Goal: Task Accomplishment & Management: Use online tool/utility

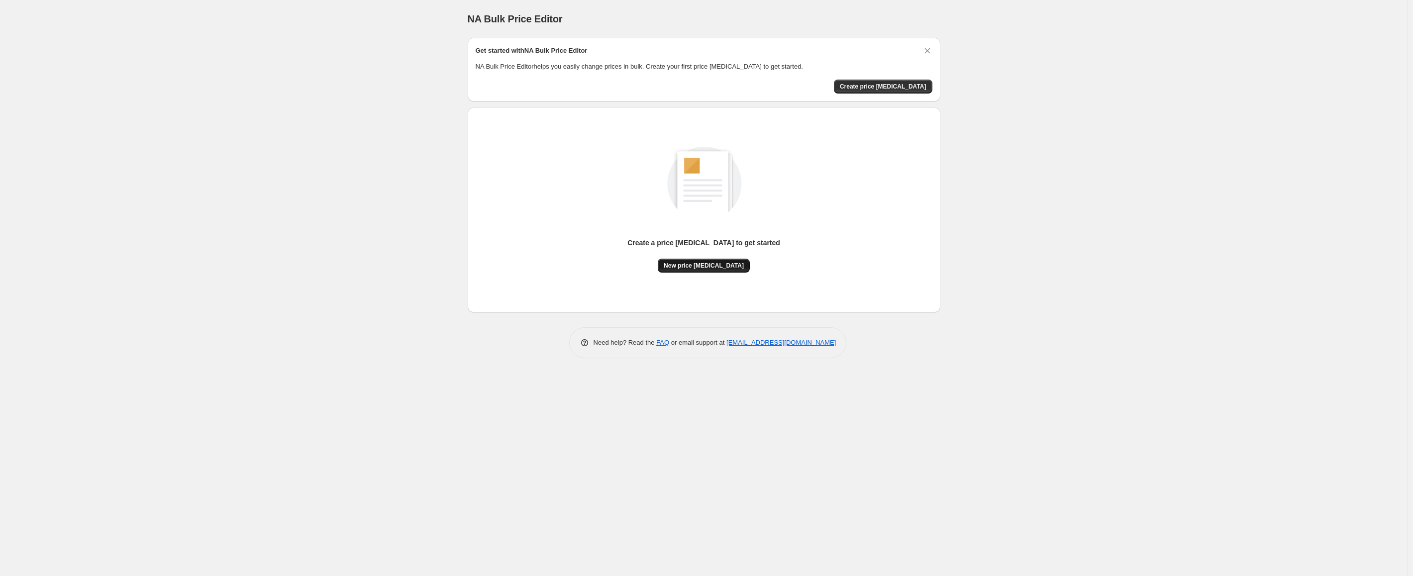
click at [705, 264] on span "New price [MEDICAL_DATA]" at bounding box center [704, 266] width 80 height 8
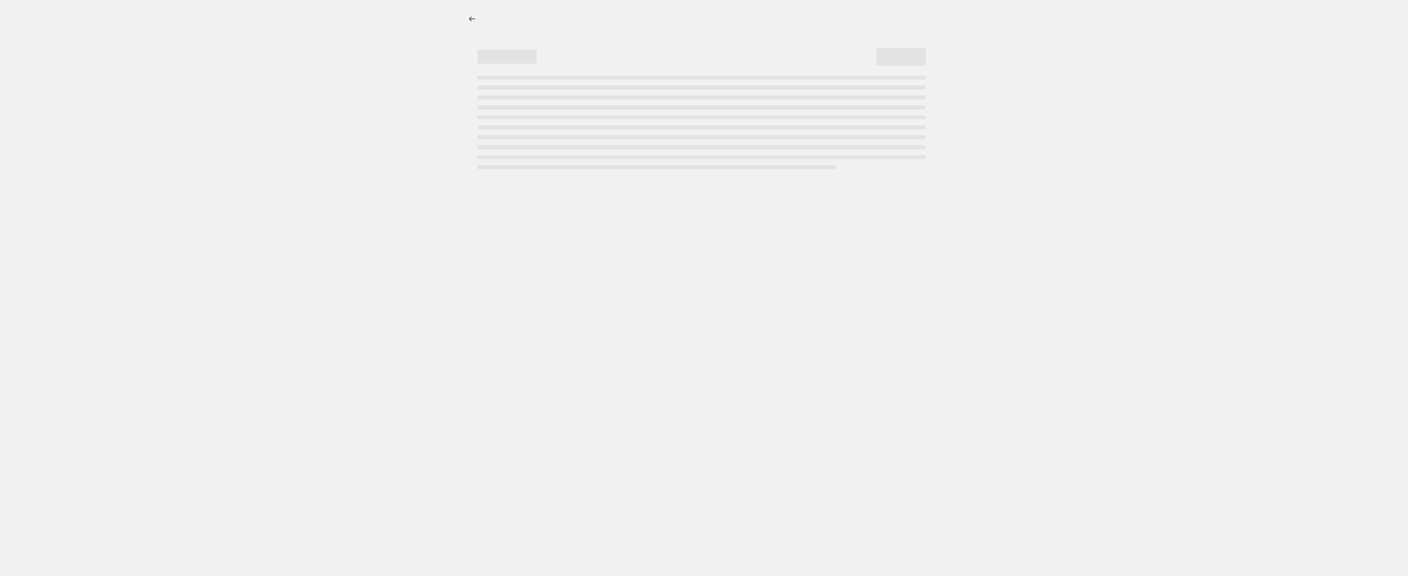
select select "percentage"
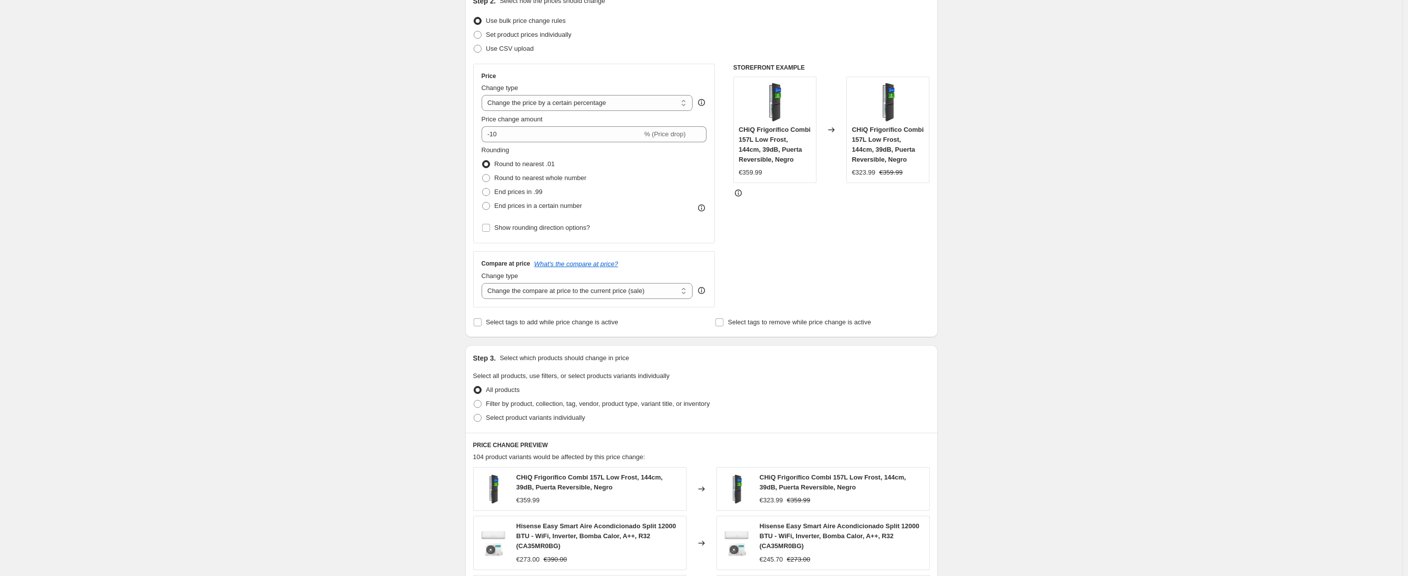
scroll to position [60, 0]
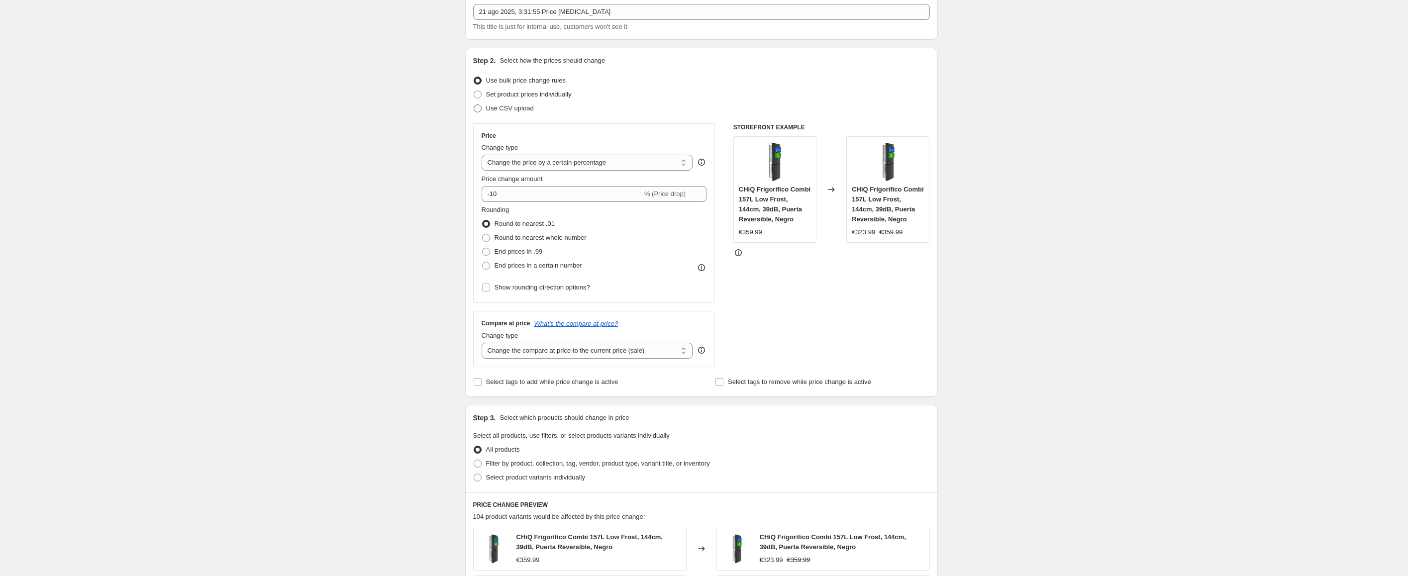
click at [478, 106] on span at bounding box center [478, 109] width 8 height 8
click at [474, 105] on input "Use CSV upload" at bounding box center [474, 105] width 0 height 0
radio input "true"
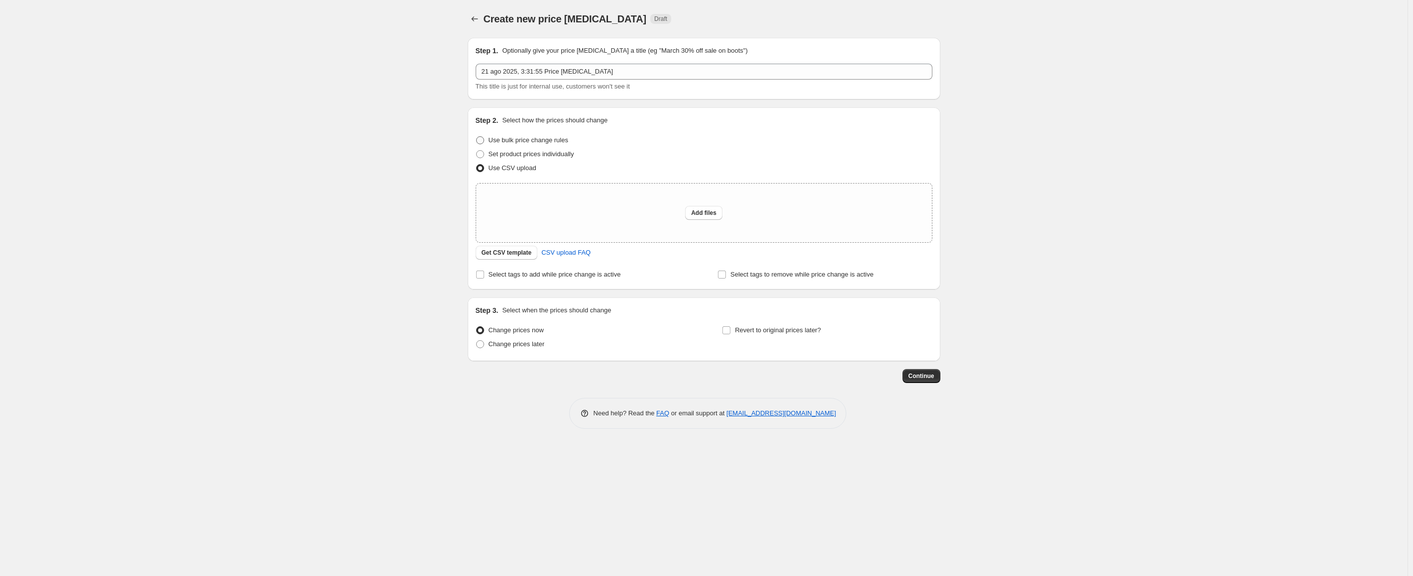
click at [481, 140] on span at bounding box center [480, 140] width 8 height 8
click at [477, 137] on input "Use bulk price change rules" at bounding box center [476, 136] width 0 height 0
radio input "true"
select select "percentage"
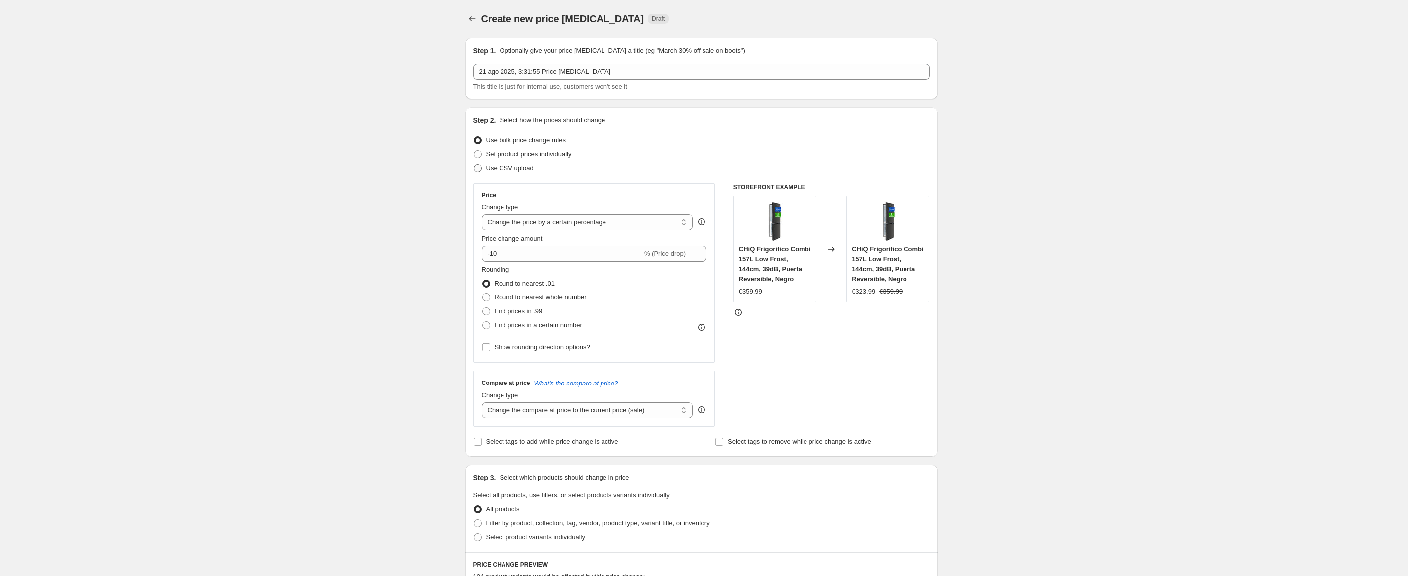
click at [480, 168] on span at bounding box center [478, 168] width 8 height 8
click at [474, 165] on input "Use CSV upload" at bounding box center [474, 164] width 0 height 0
radio input "true"
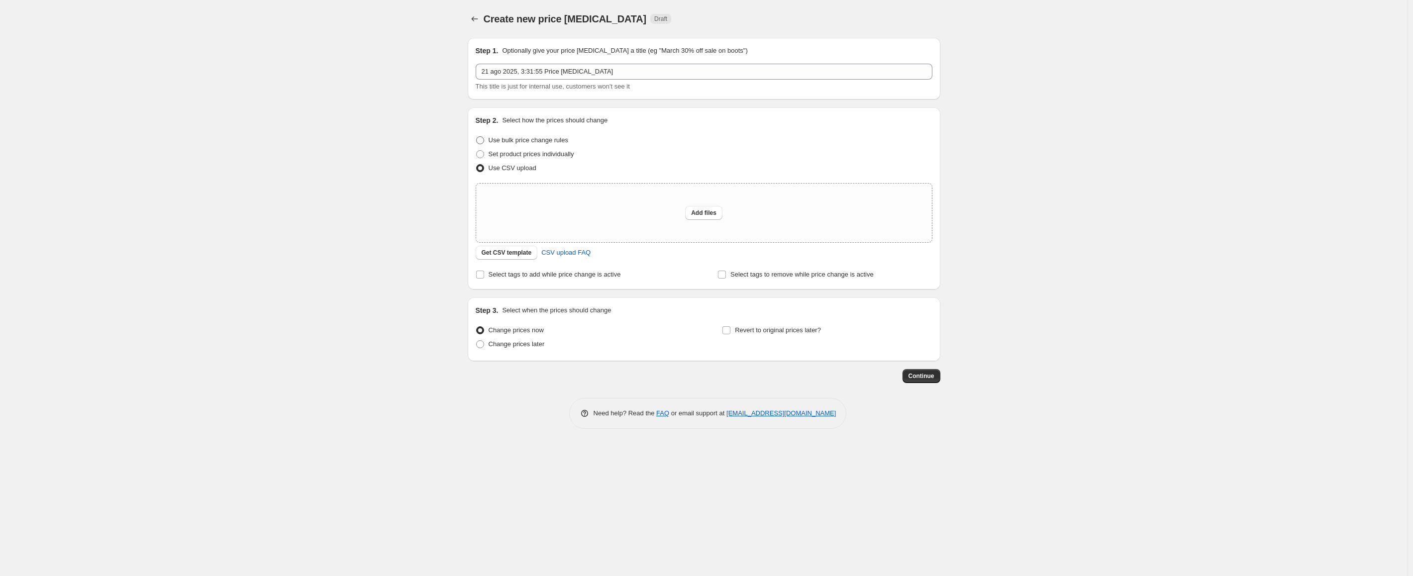
click at [481, 139] on span at bounding box center [480, 140] width 8 height 8
click at [477, 137] on input "Use bulk price change rules" at bounding box center [476, 136] width 0 height 0
radio input "true"
select select "percentage"
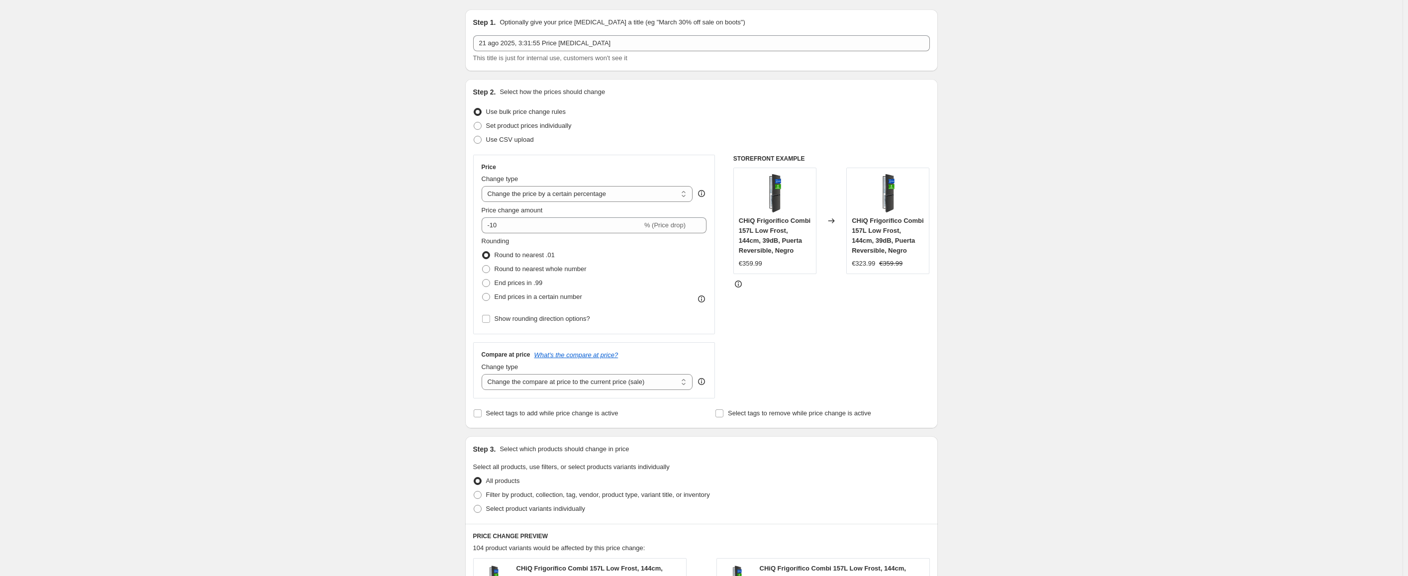
scroll to position [26, 0]
click at [480, 129] on span at bounding box center [478, 128] width 8 height 8
click at [474, 124] on input "Set product prices individually" at bounding box center [474, 124] width 0 height 0
radio input "true"
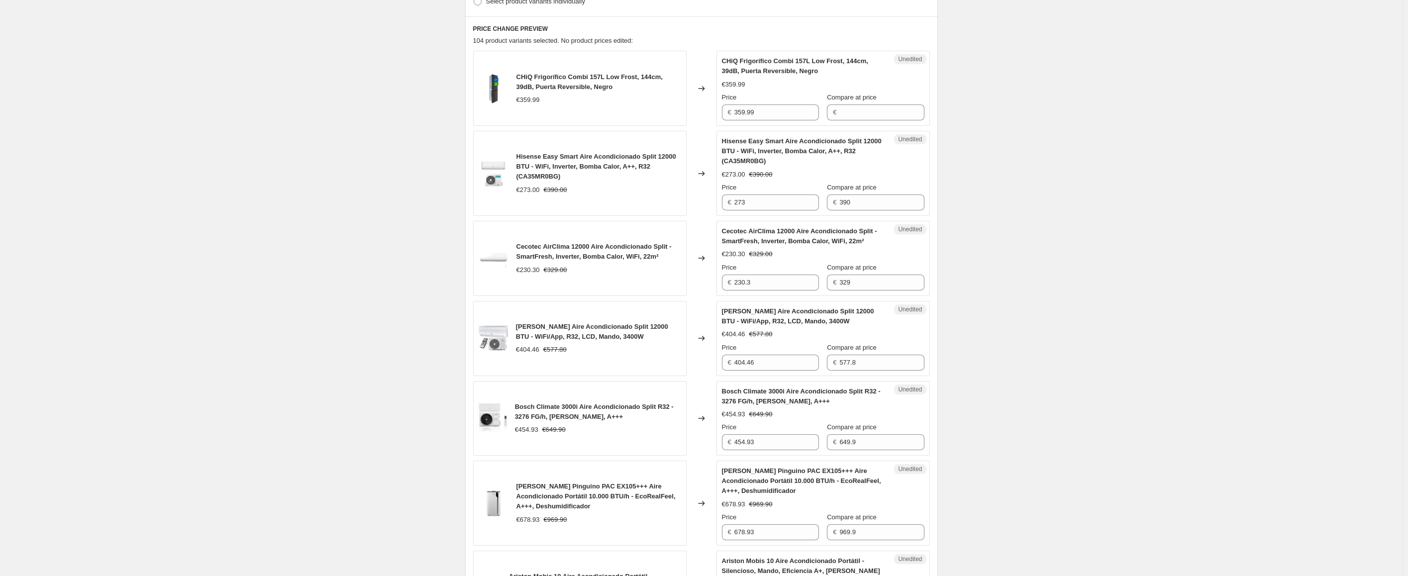
scroll to position [45, 0]
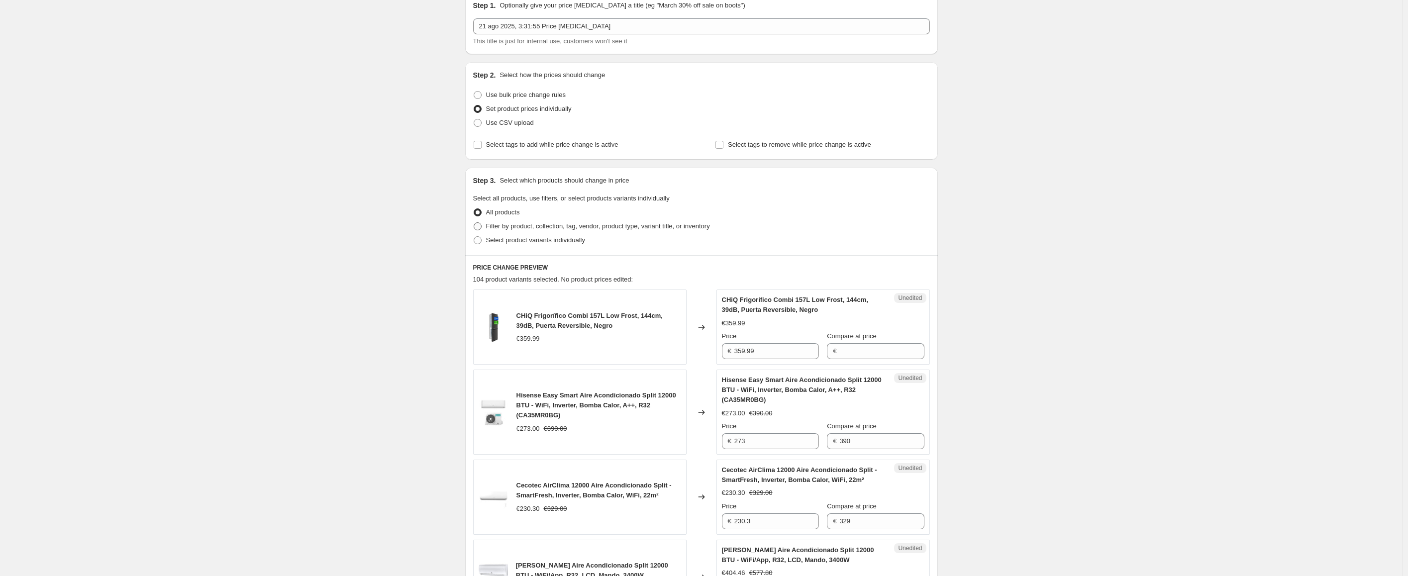
click at [481, 225] on span at bounding box center [478, 226] width 8 height 8
click at [474, 223] on input "Filter by product, collection, tag, vendor, product type, variant title, or inv…" at bounding box center [474, 222] width 0 height 0
radio input "true"
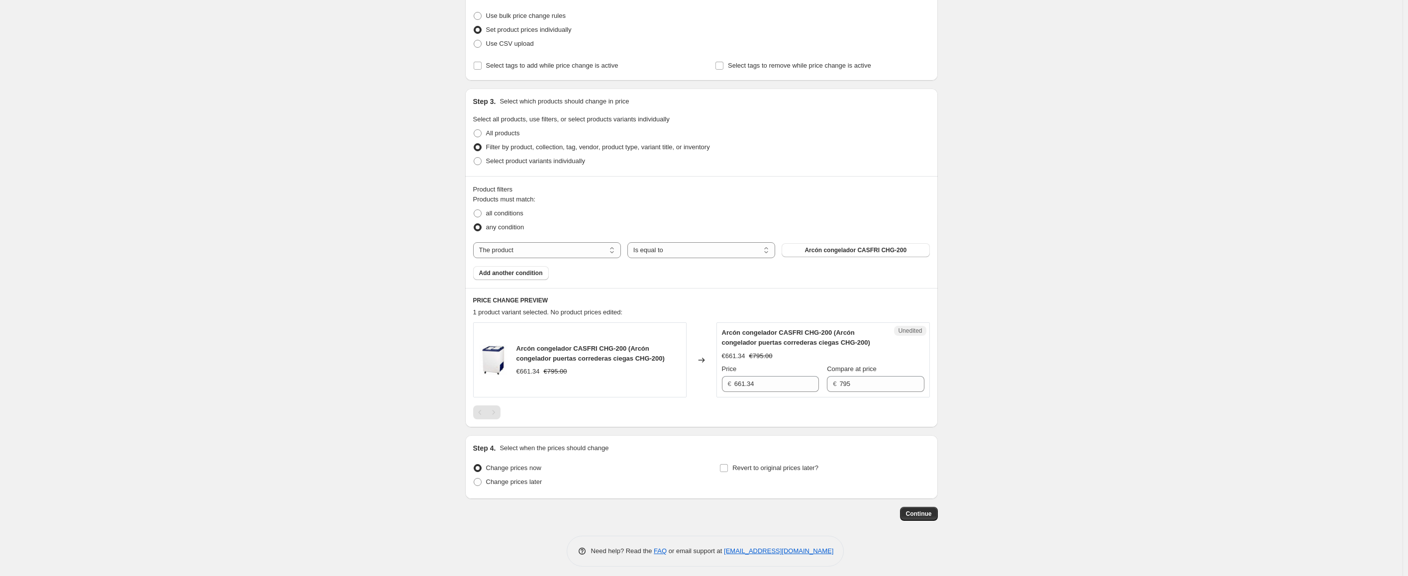
scroll to position [130, 0]
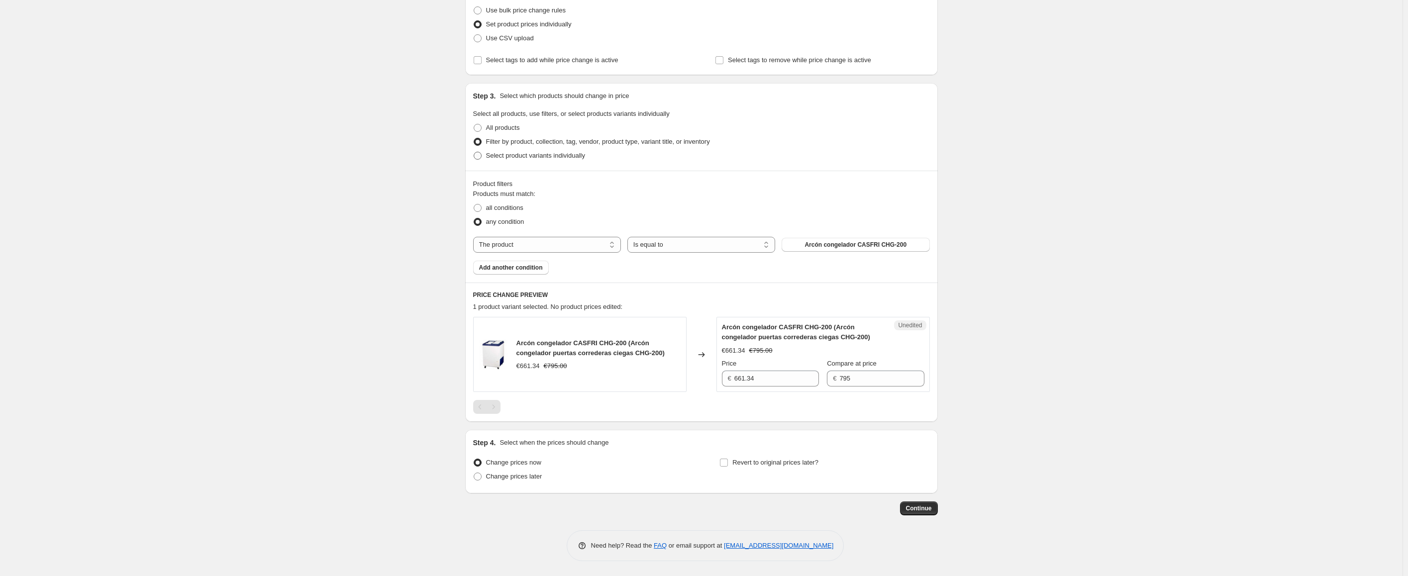
click at [488, 155] on span "Select product variants individually" at bounding box center [535, 155] width 99 height 7
click at [474, 152] on input "Select product variants individually" at bounding box center [474, 152] width 0 height 0
radio input "true"
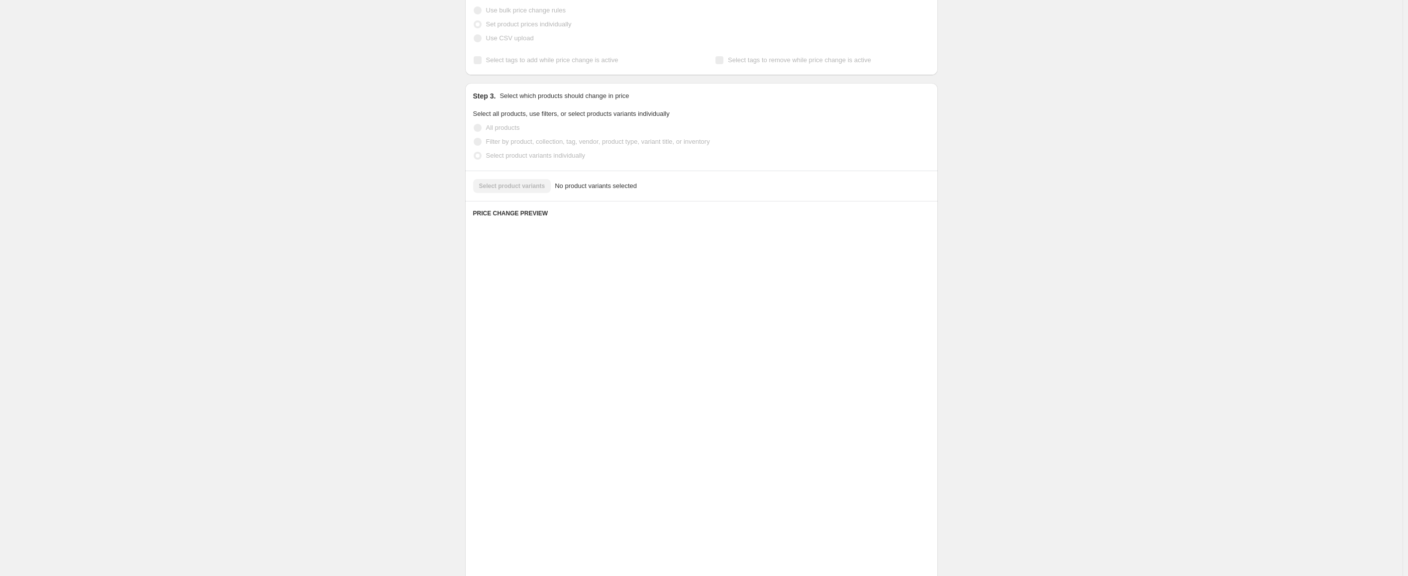
scroll to position [0, 0]
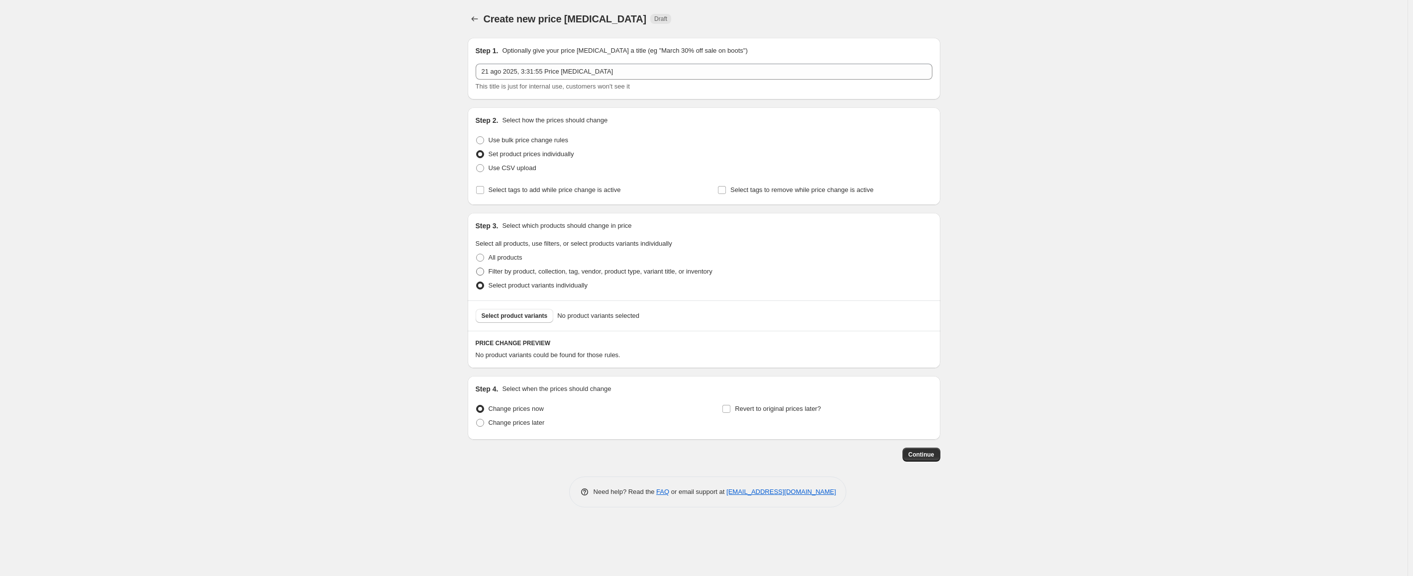
click at [477, 270] on span at bounding box center [480, 272] width 8 height 8
click at [477, 268] on input "Filter by product, collection, tag, vendor, product type, variant title, or inv…" at bounding box center [476, 268] width 0 height 0
radio input "true"
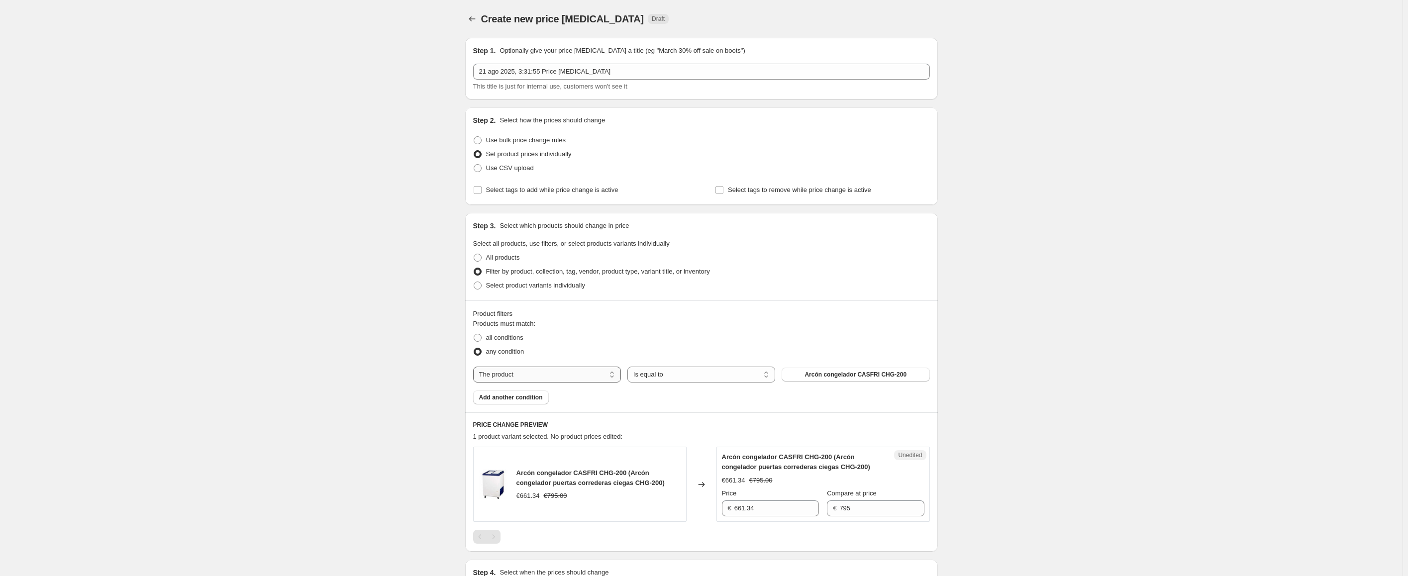
click at [531, 380] on select "The product The product's collection The product's tag The product's vendor The…" at bounding box center [547, 375] width 148 height 16
select select "collection"
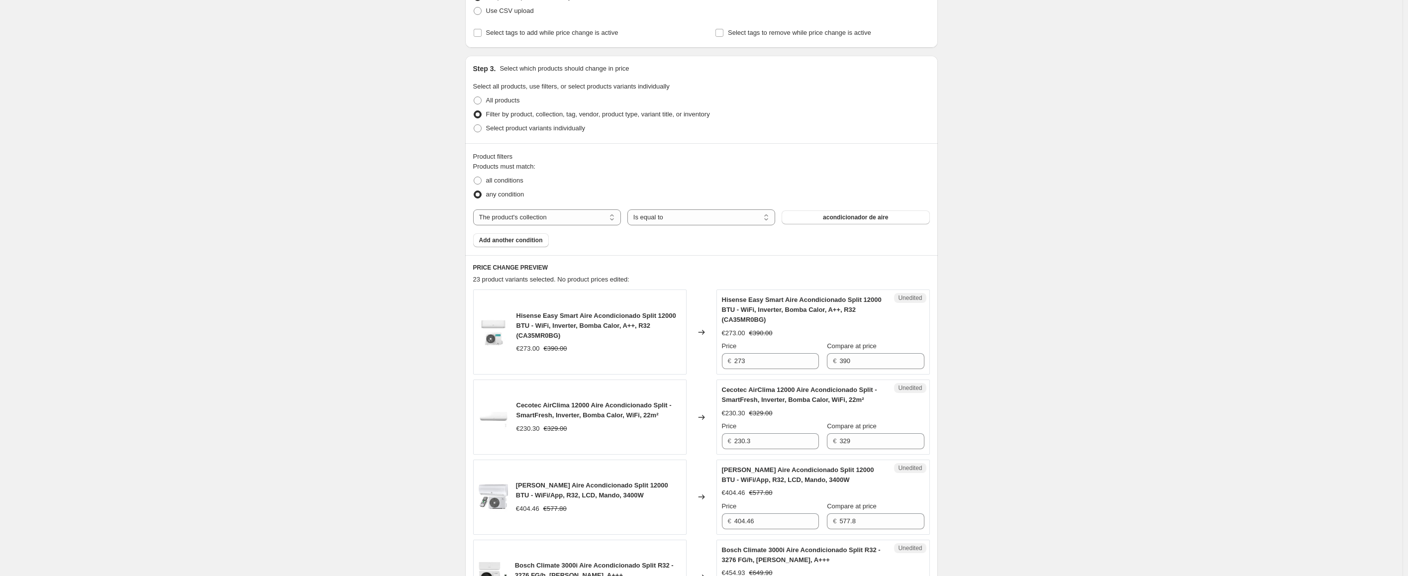
scroll to position [179, 0]
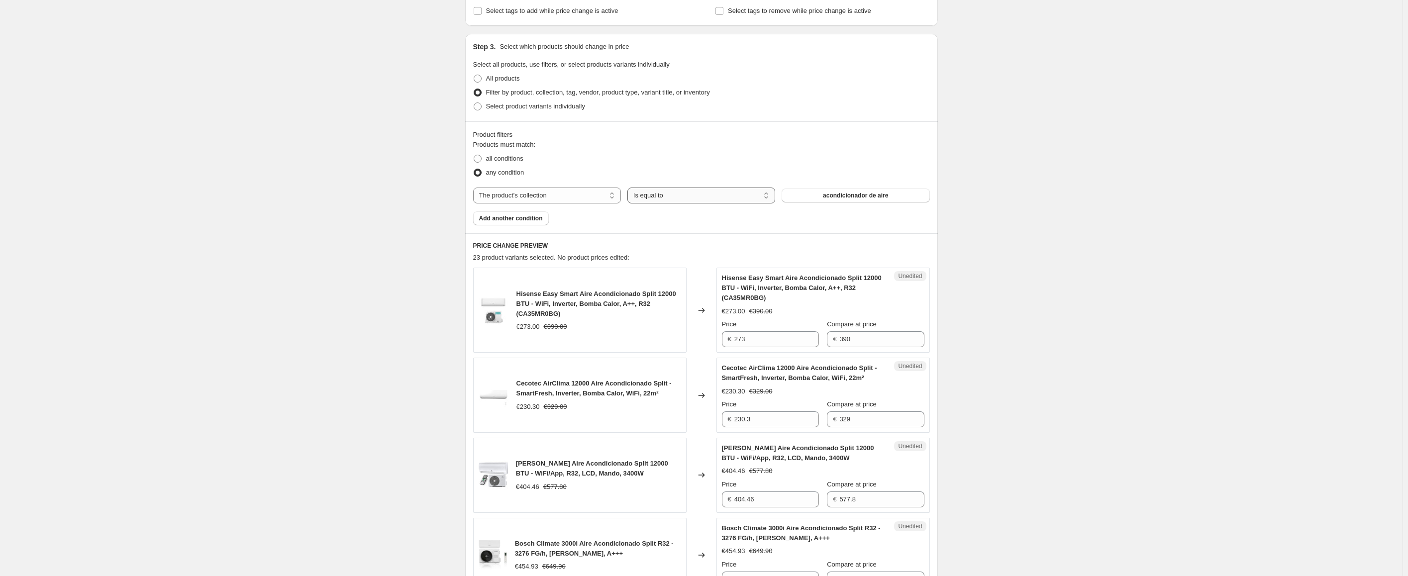
click at [656, 196] on select "Is equal to Is not equal to" at bounding box center [702, 196] width 148 height 16
click at [848, 197] on span "acondicionador de aire" at bounding box center [855, 196] width 65 height 8
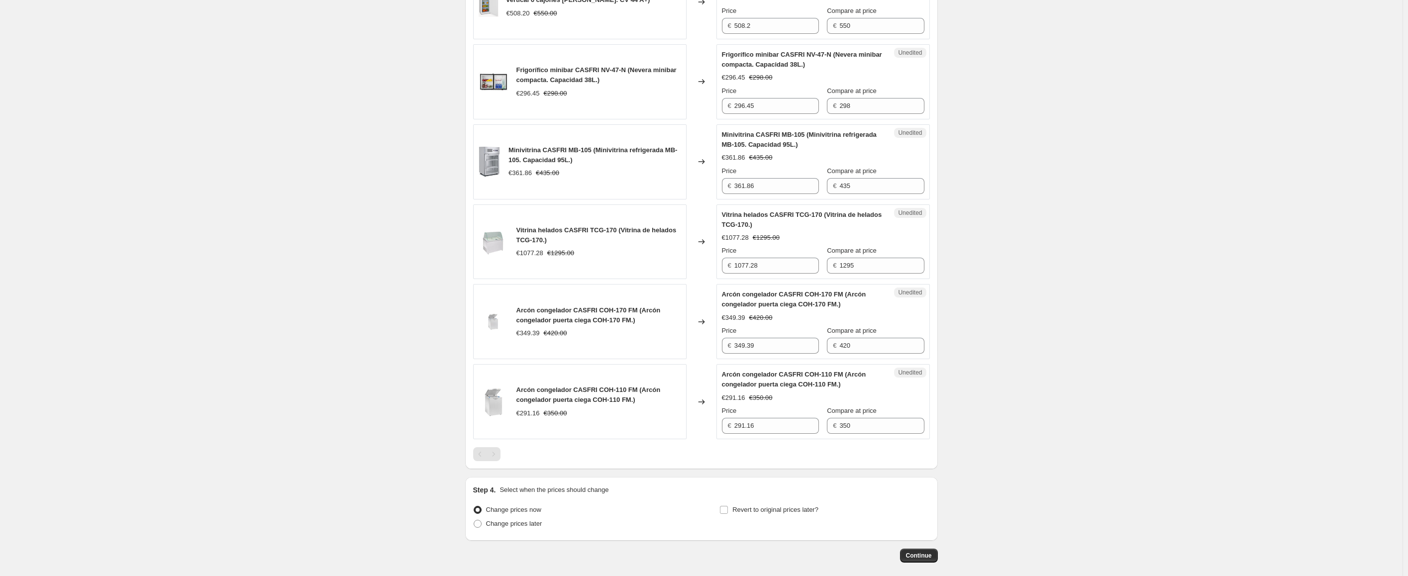
scroll to position [1254, 0]
click at [920, 552] on span "Continue" at bounding box center [919, 555] width 26 height 8
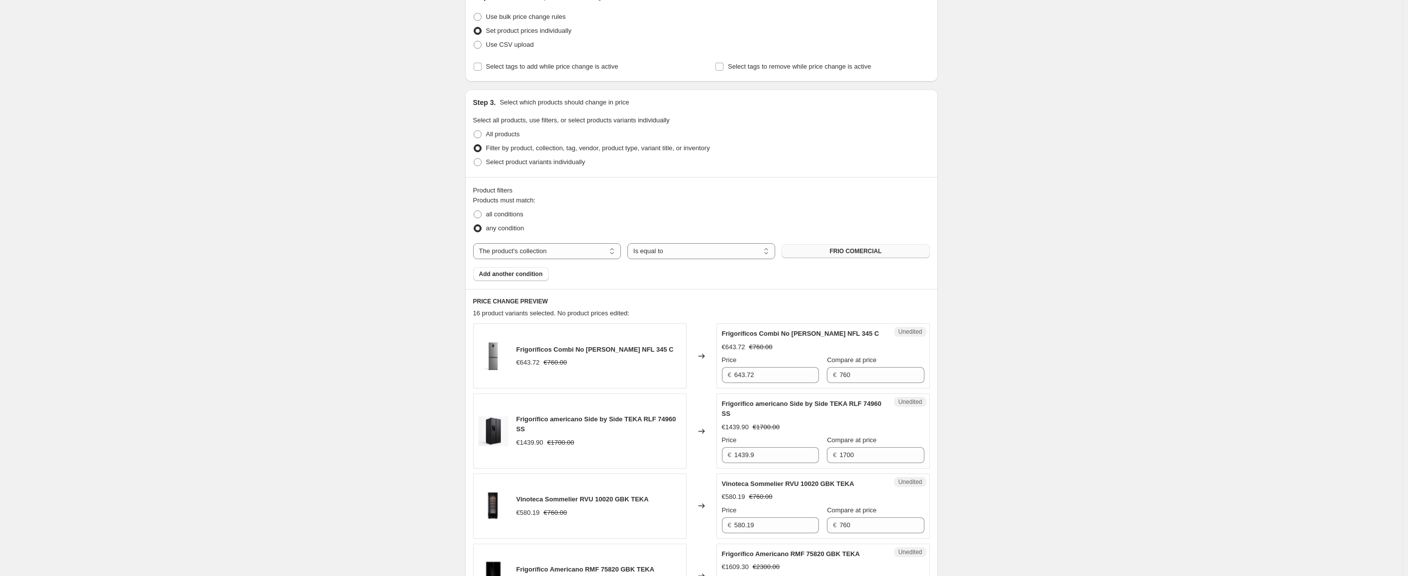
scroll to position [0, 0]
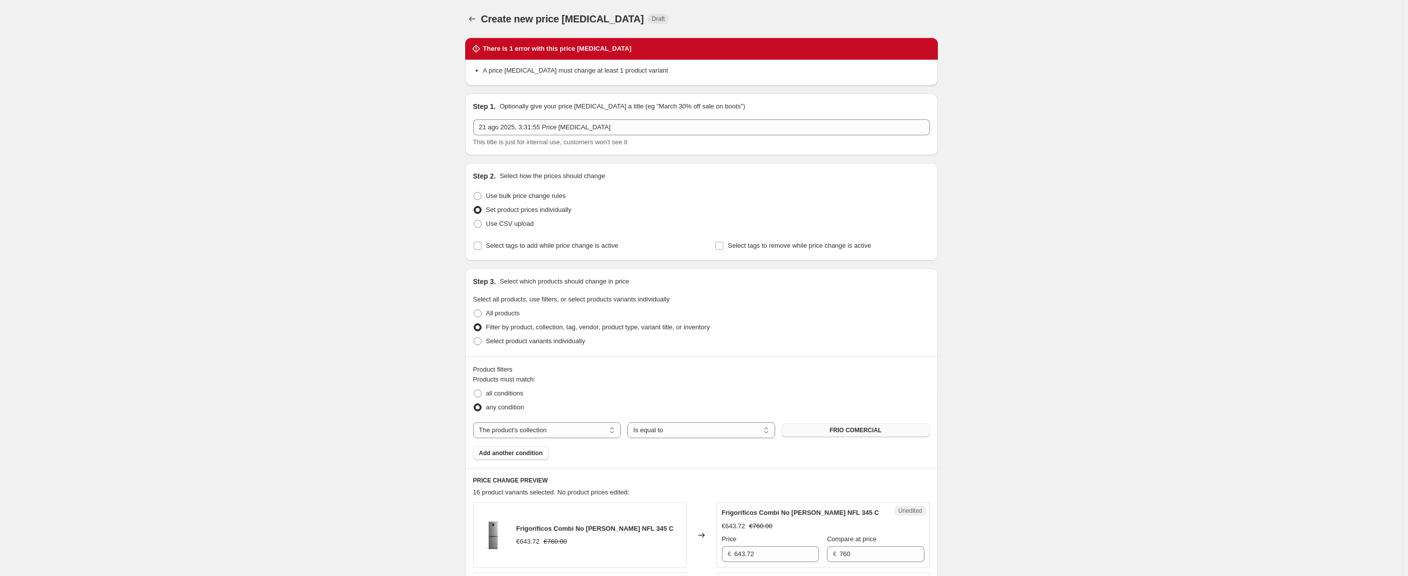
click at [569, 56] on div "There is 1 error with this price [MEDICAL_DATA]" at bounding box center [701, 49] width 473 height 22
click at [557, 70] on li "A price [MEDICAL_DATA] must change at least 1 product variant" at bounding box center [706, 71] width 447 height 10
click at [482, 196] on span at bounding box center [478, 196] width 8 height 8
click at [474, 193] on input "Use bulk price change rules" at bounding box center [474, 192] width 0 height 0
radio input "true"
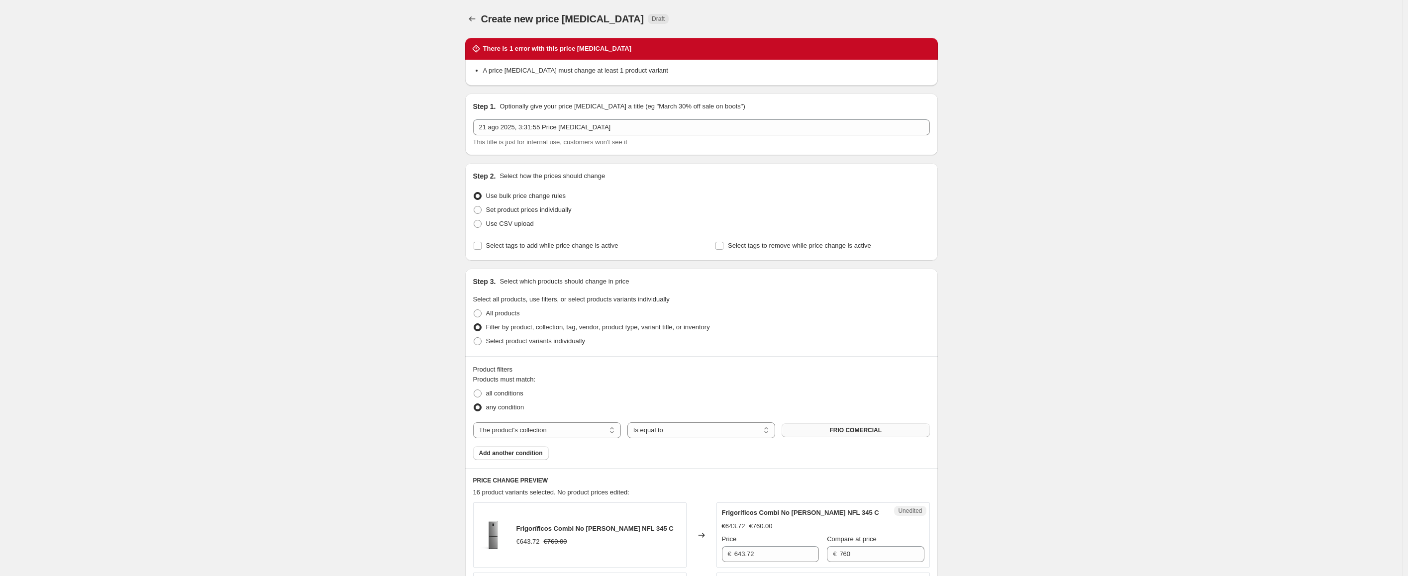
select select "percentage"
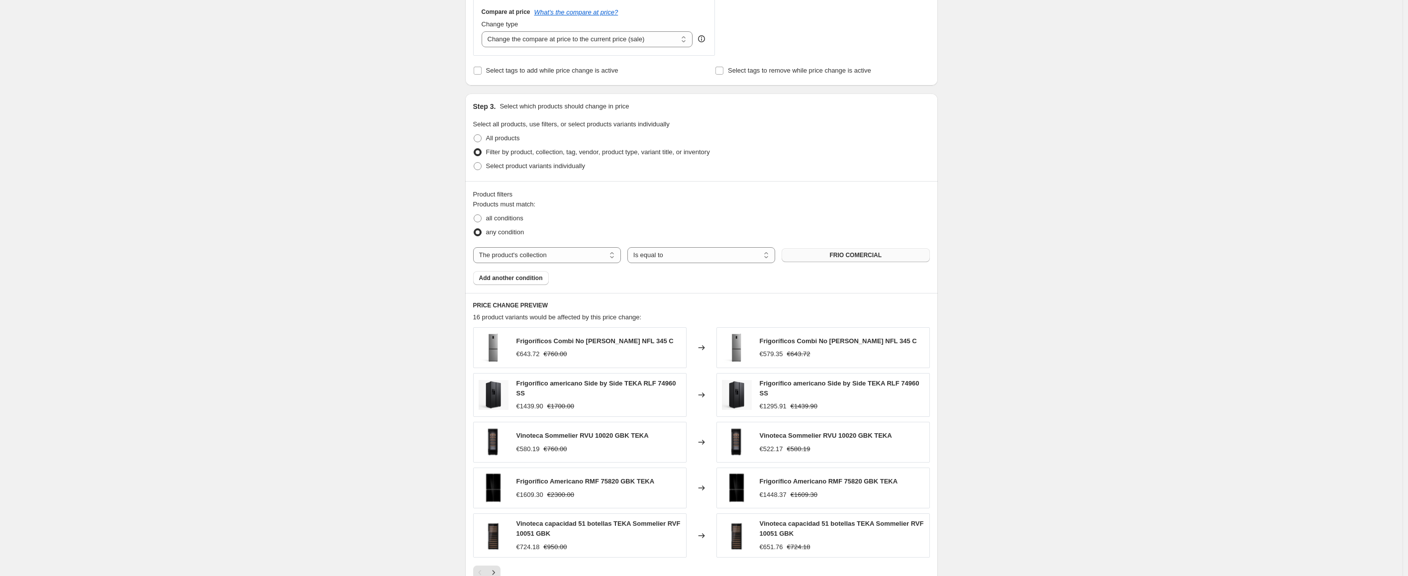
scroll to position [537, 0]
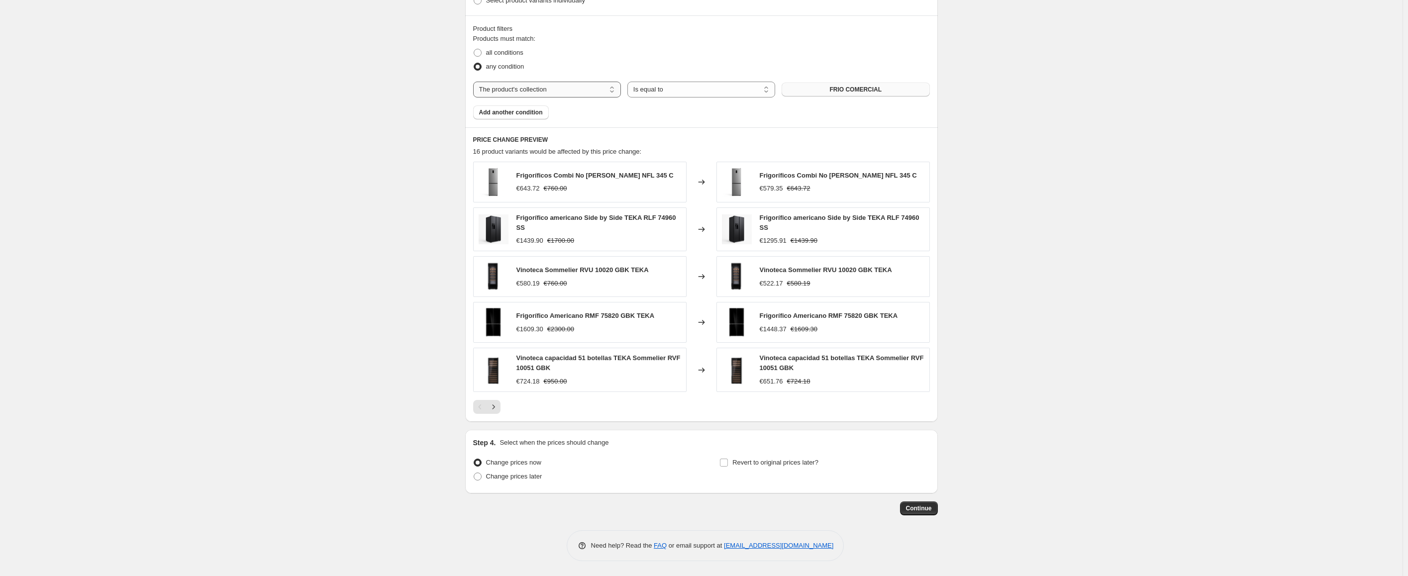
click at [566, 89] on select "The product The product's collection The product's tag The product's vendor The…" at bounding box center [547, 90] width 148 height 16
click at [475, 82] on select "The product The product's collection The product's tag The product's vendor The…" at bounding box center [547, 90] width 148 height 16
click at [676, 93] on select "Is equal to Is not equal to" at bounding box center [702, 90] width 148 height 16
click at [850, 88] on span "FRIO COMERCIAL" at bounding box center [856, 90] width 52 height 8
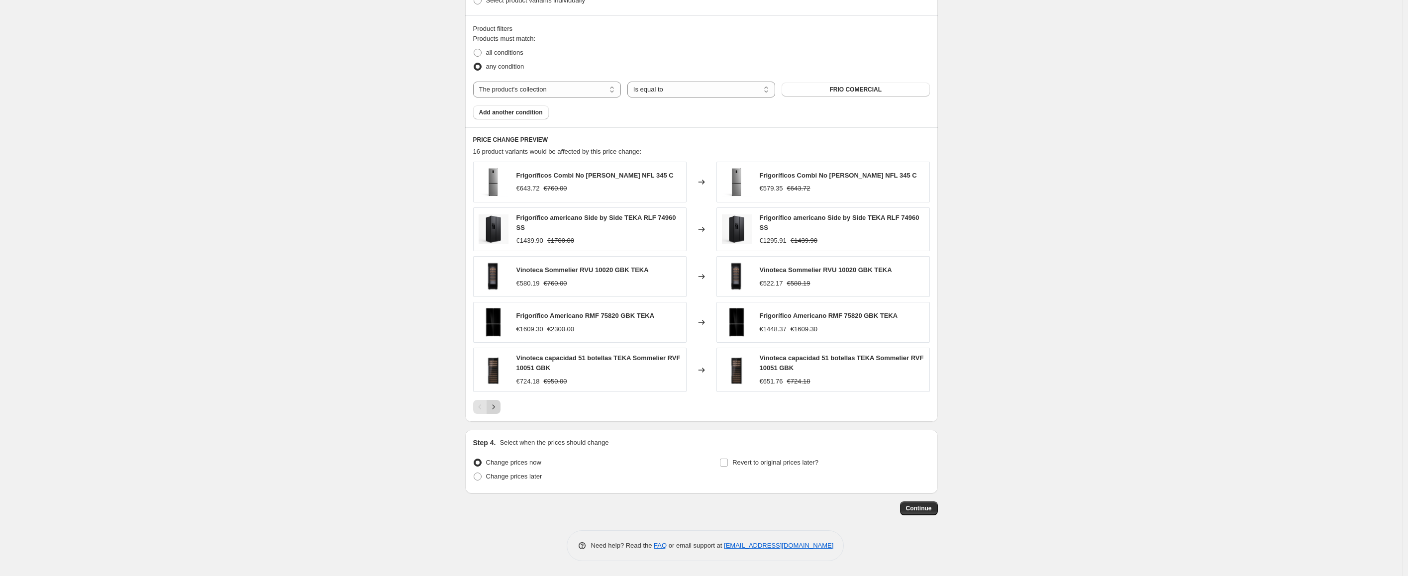
click at [496, 410] on icon "Next" at bounding box center [494, 407] width 10 height 10
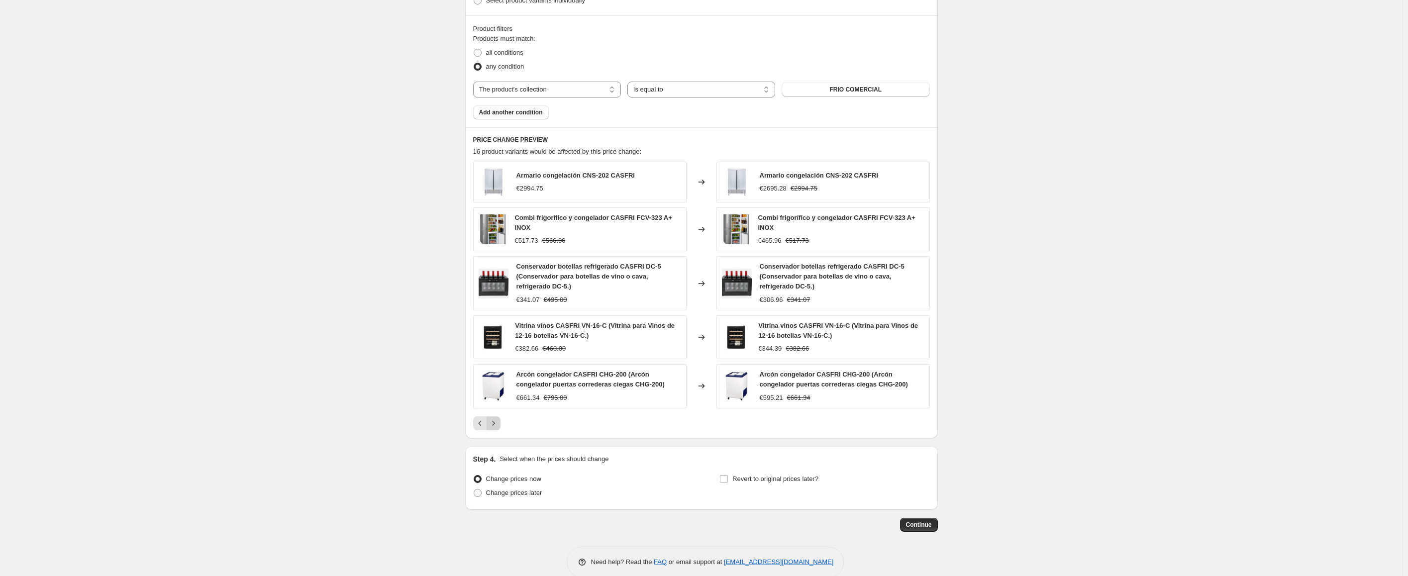
click at [496, 410] on div "Armario congelación CNS-202 CASFRI €2994.75 Changed to Armario congelación CNS-…" at bounding box center [701, 296] width 457 height 269
click at [499, 426] on icon "Next" at bounding box center [494, 424] width 10 height 10
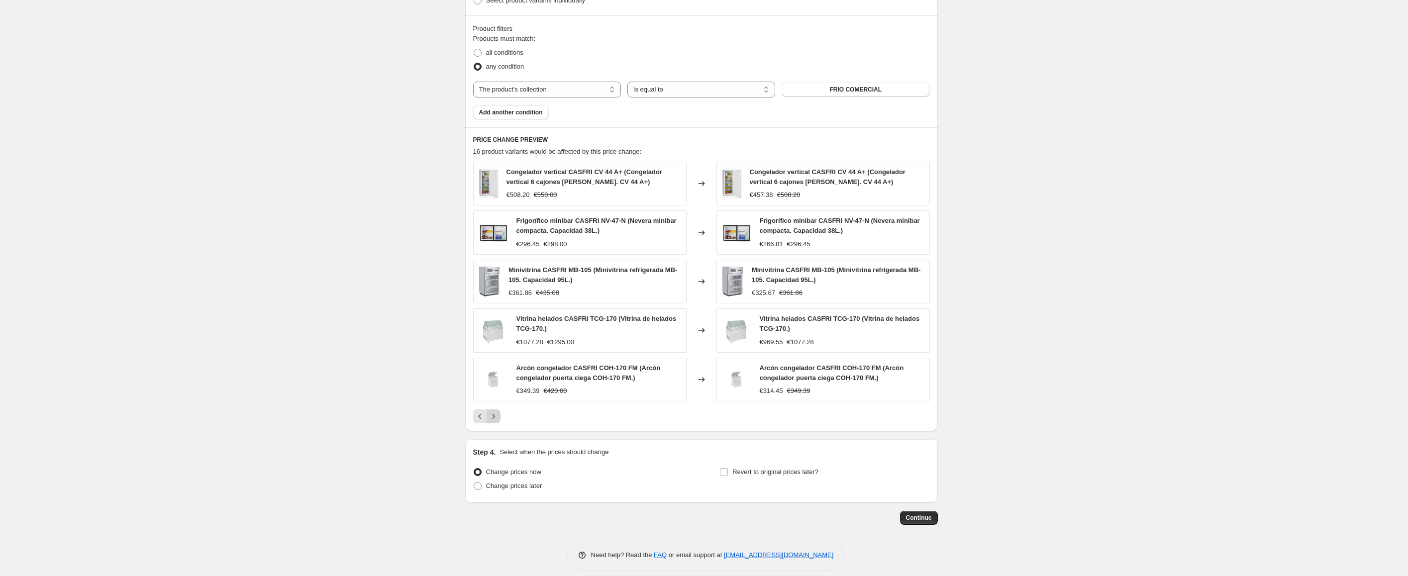
click at [497, 422] on button "Next" at bounding box center [494, 417] width 14 height 14
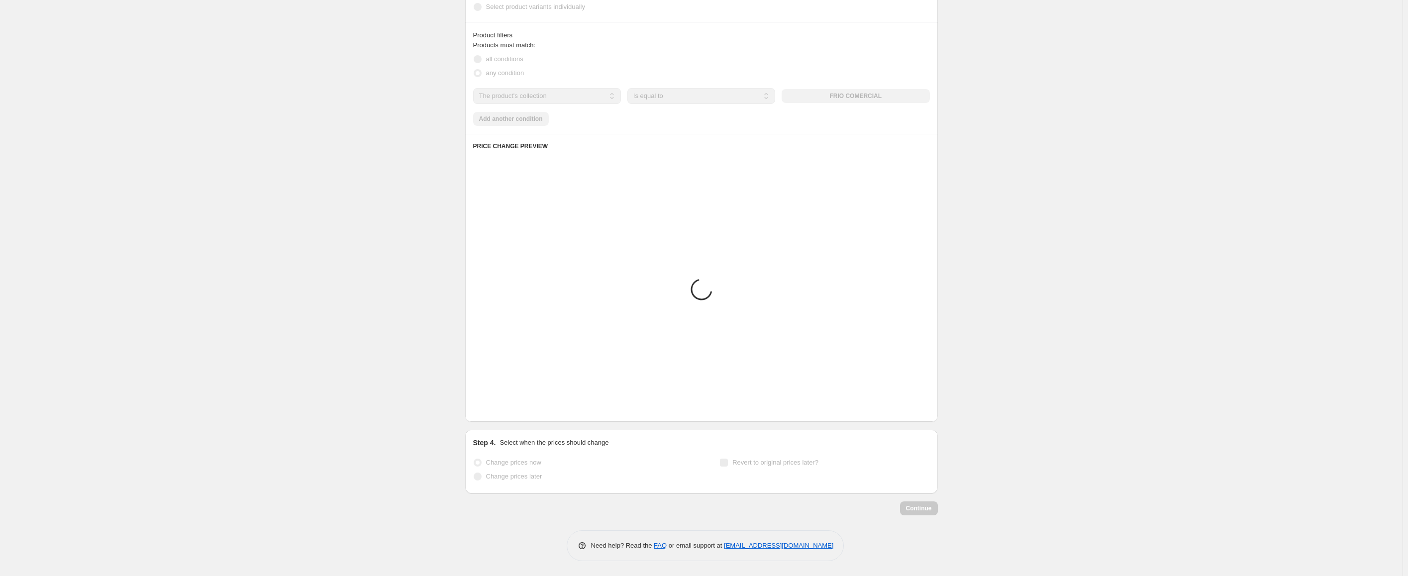
scroll to position [350, 0]
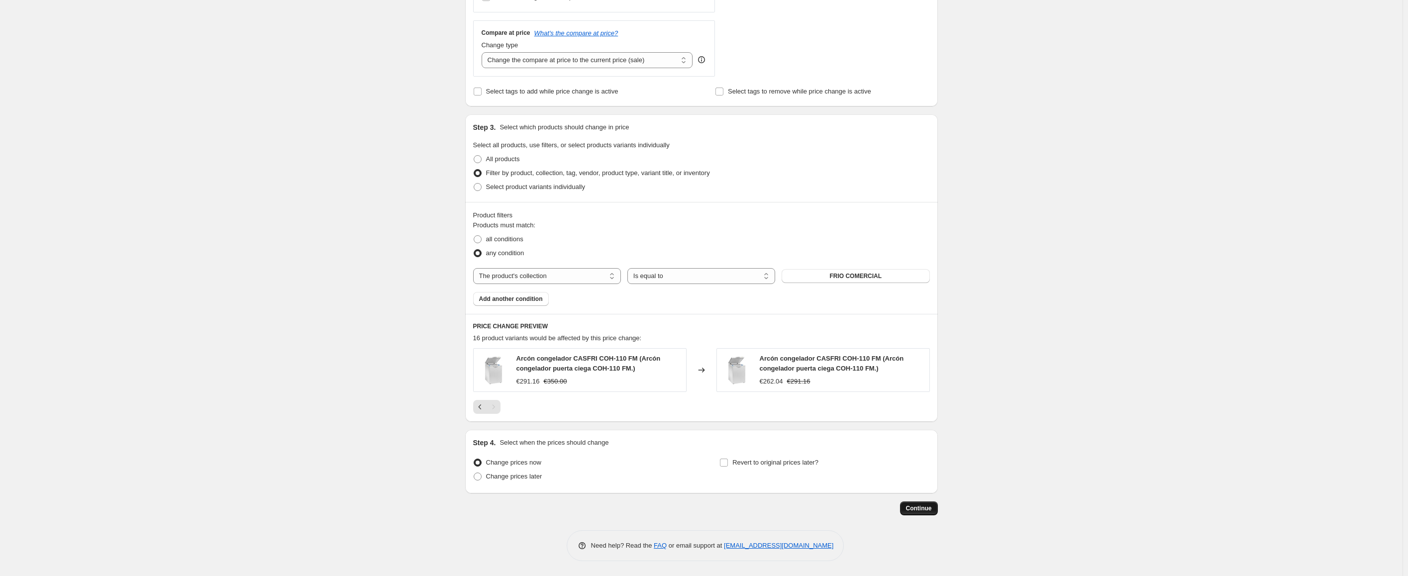
click at [914, 510] on span "Continue" at bounding box center [919, 509] width 26 height 8
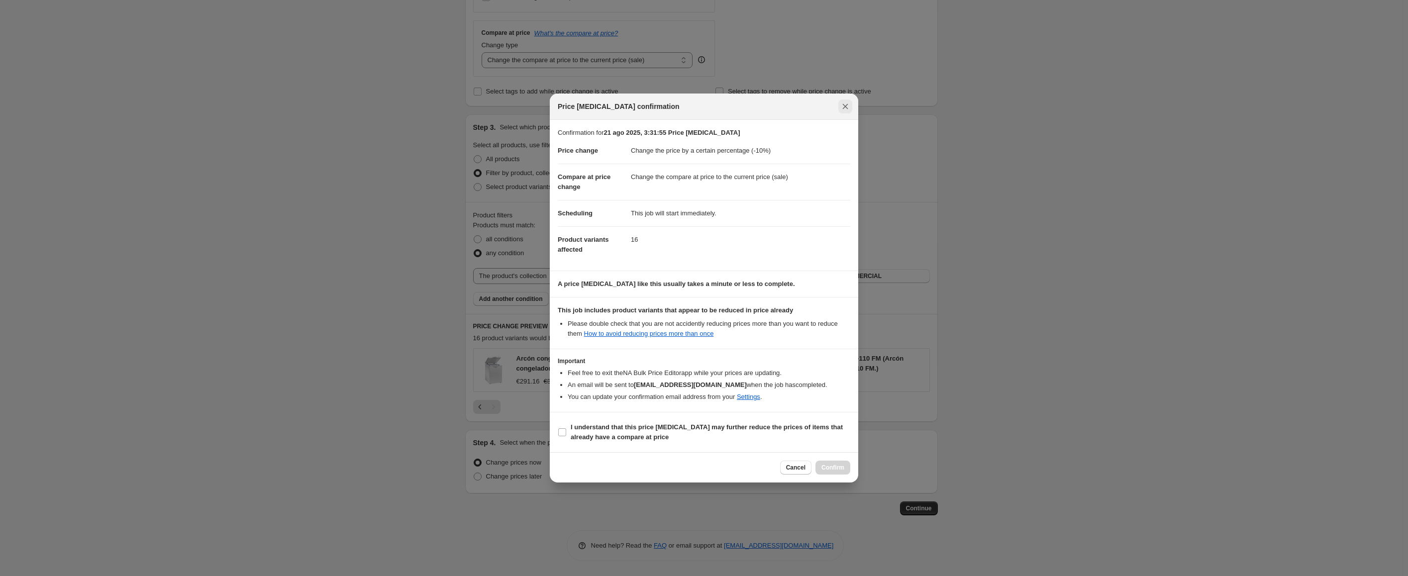
click at [850, 104] on icon "Close" at bounding box center [846, 107] width 10 height 10
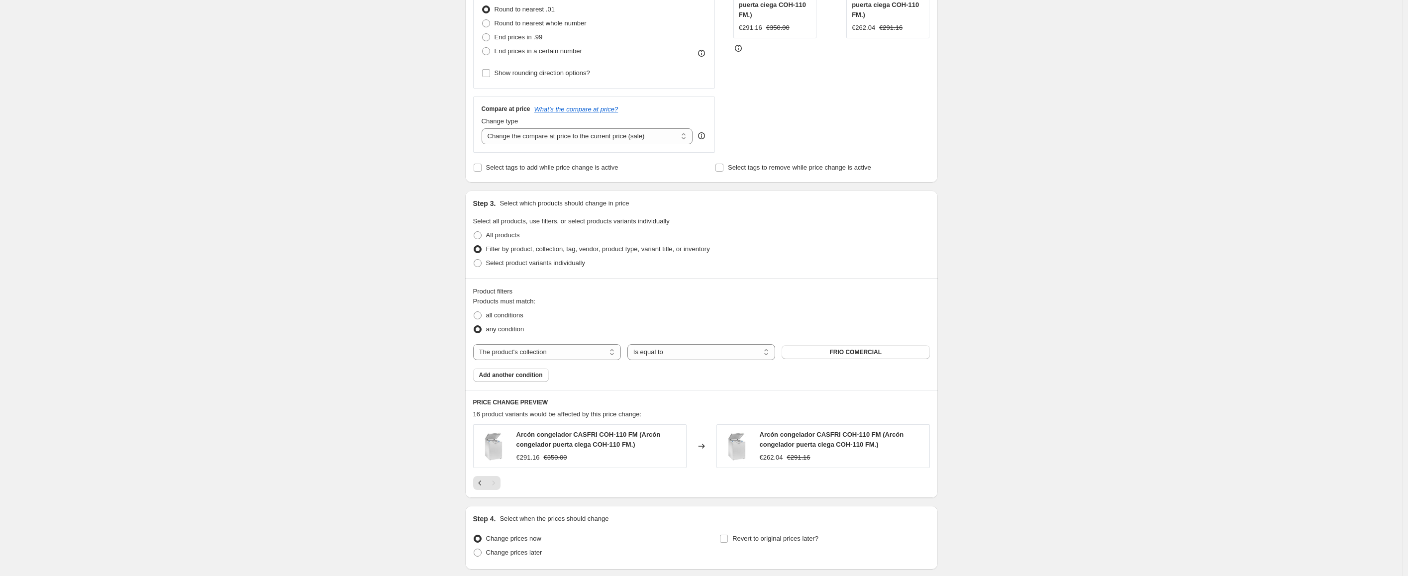
scroll to position [0, 0]
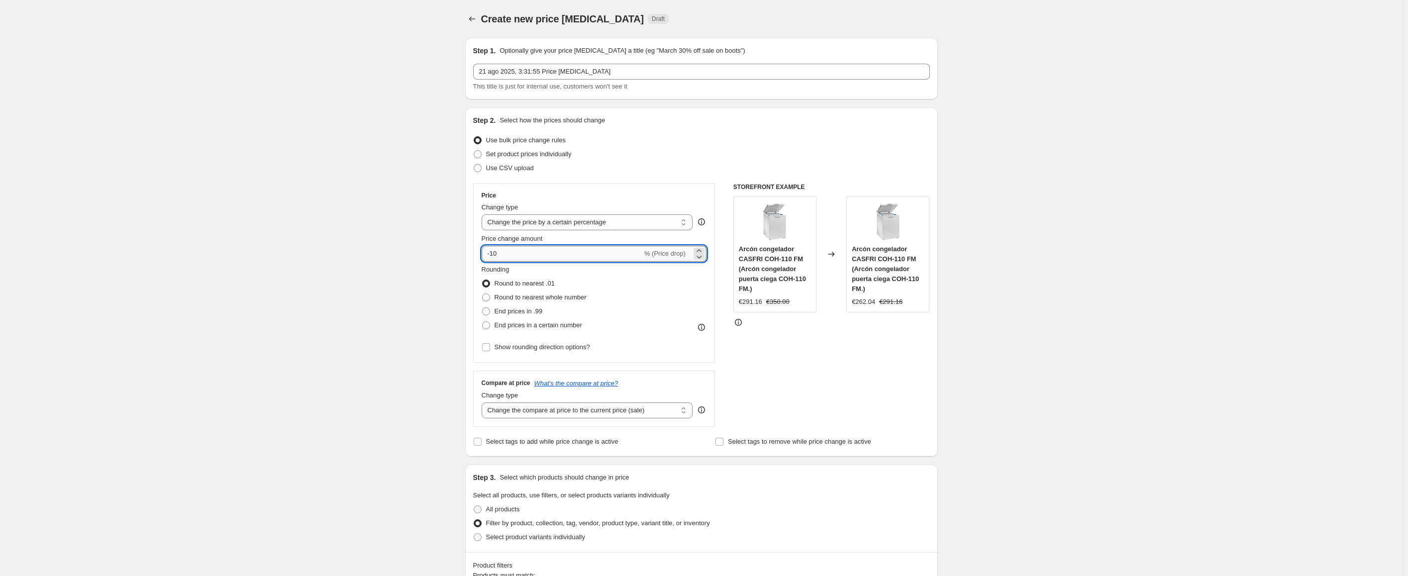
drag, startPoint x: 493, startPoint y: 253, endPoint x: 506, endPoint y: 253, distance: 12.9
click at [506, 253] on input "-10" at bounding box center [562, 254] width 161 height 16
type input "-25"
click at [399, 284] on div "Create new price [MEDICAL_DATA]. This page is ready Create new price [MEDICAL_D…" at bounding box center [701, 463] width 1403 height 927
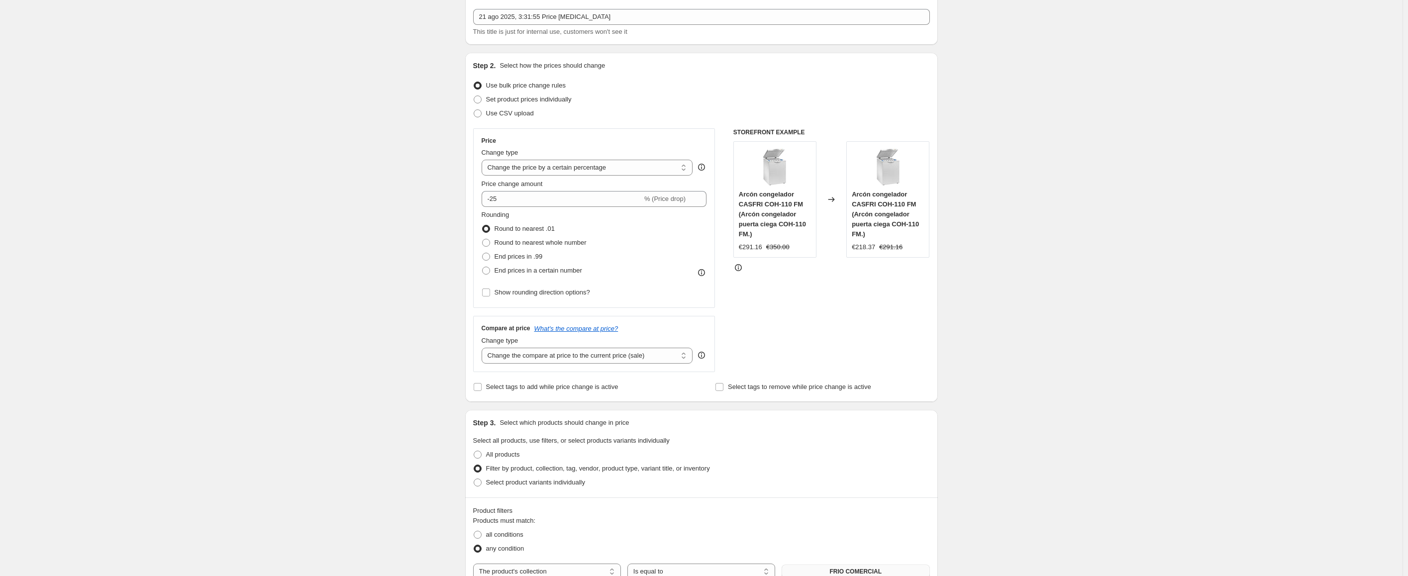
scroll to position [52, 0]
click at [514, 202] on input "-25" at bounding box center [562, 202] width 161 height 16
click at [412, 228] on div "Create new price [MEDICAL_DATA]. This page is ready Create new price [MEDICAL_D…" at bounding box center [701, 411] width 1403 height 927
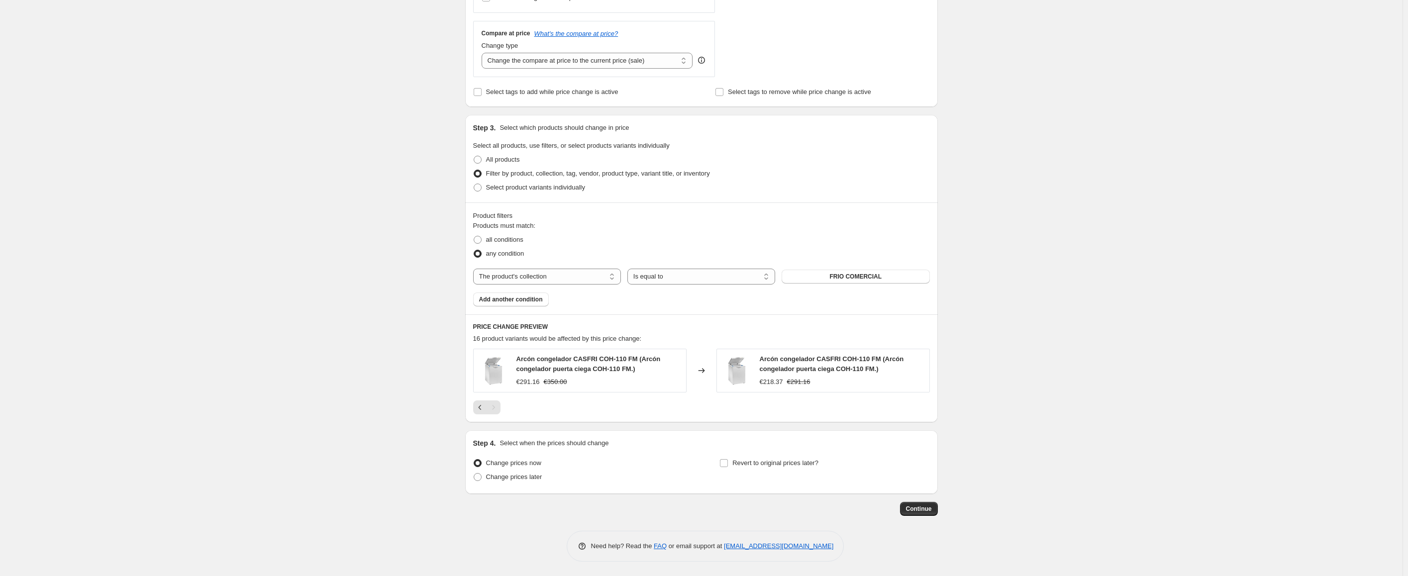
scroll to position [350, 0]
click at [481, 408] on icon "Previous" at bounding box center [480, 407] width 10 height 10
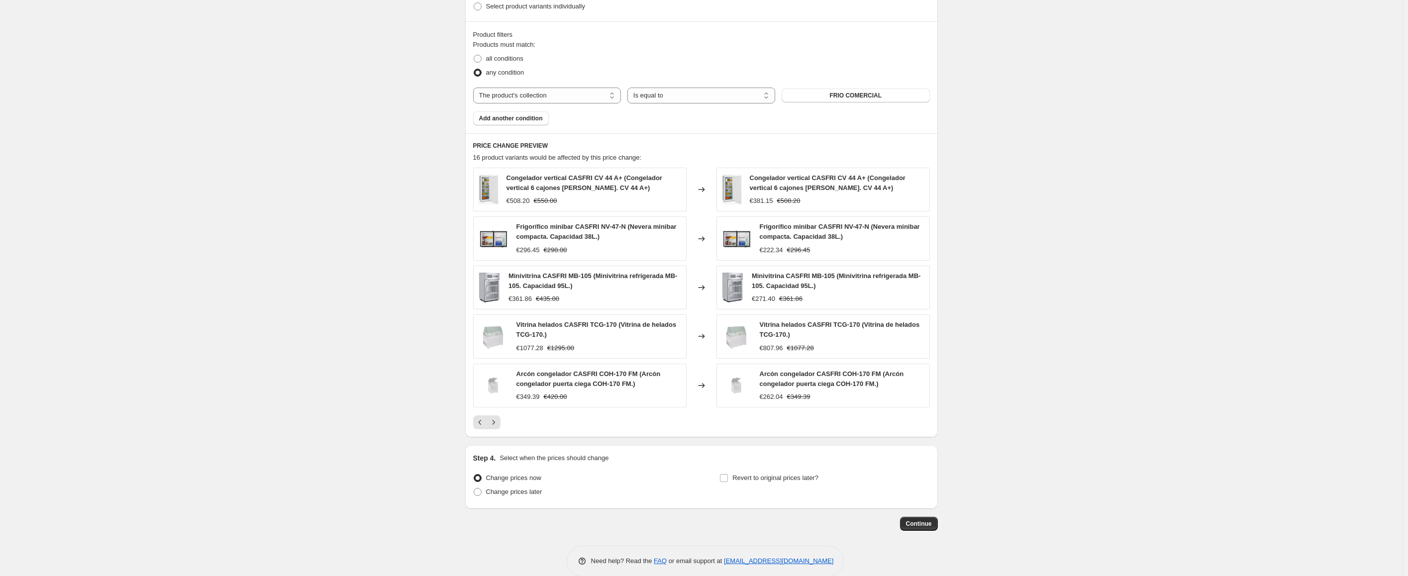
scroll to position [546, 0]
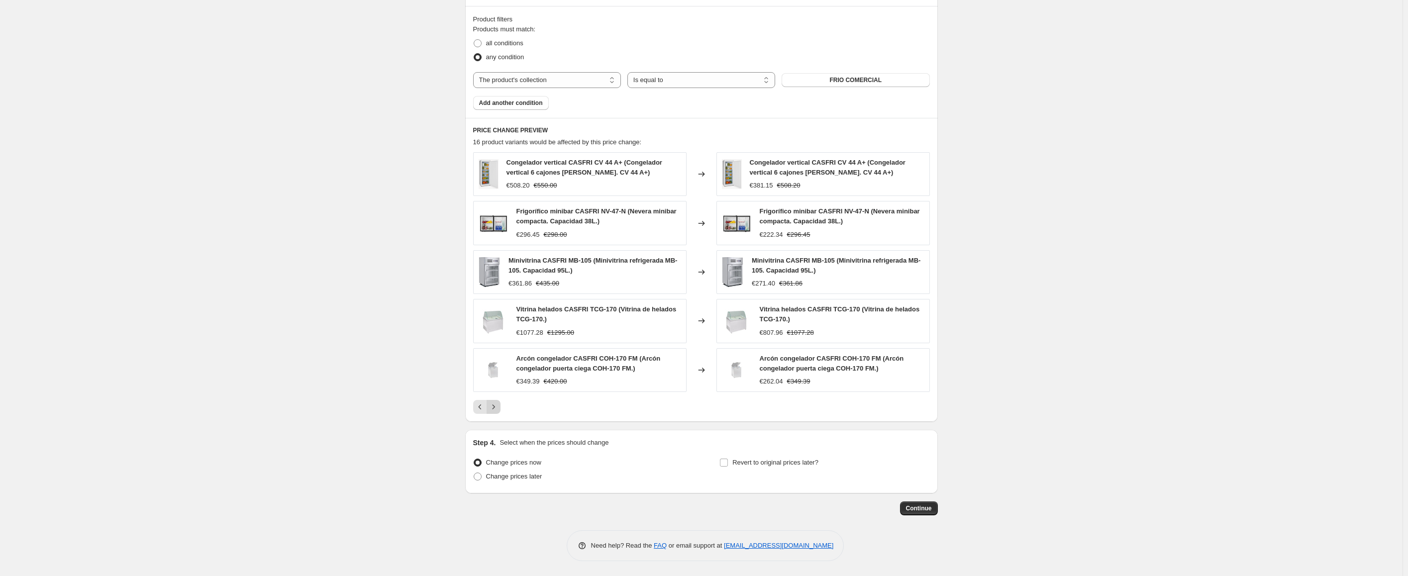
click at [497, 410] on icon "Next" at bounding box center [494, 407] width 10 height 10
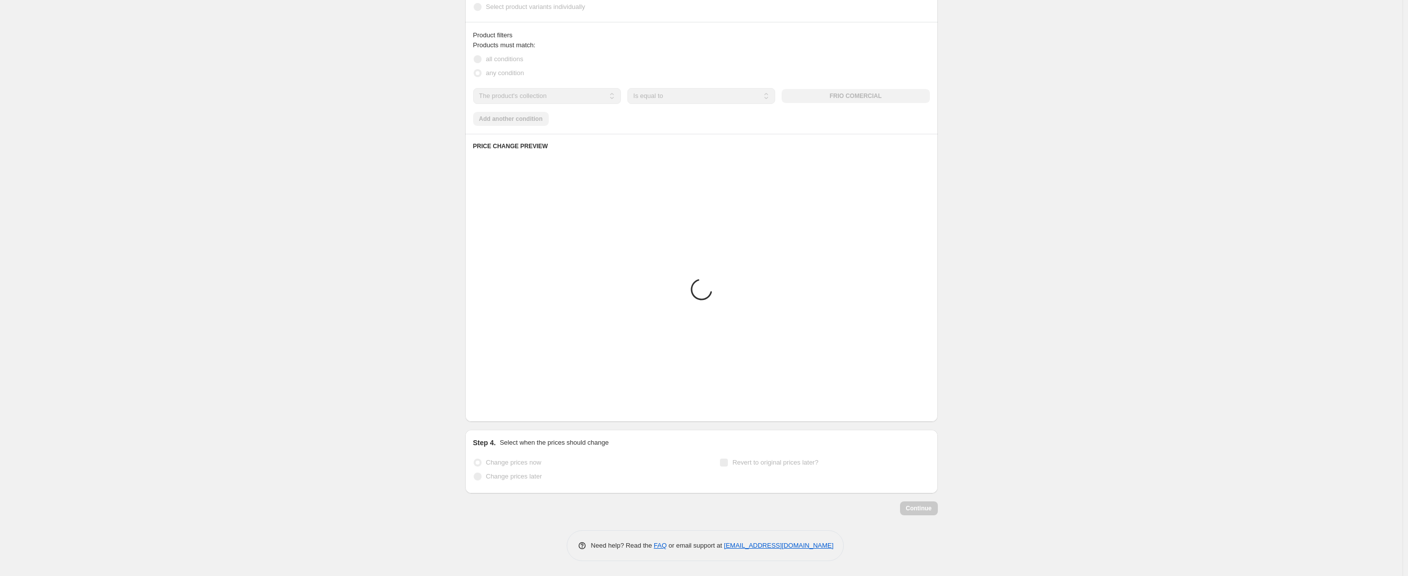
scroll to position [350, 0]
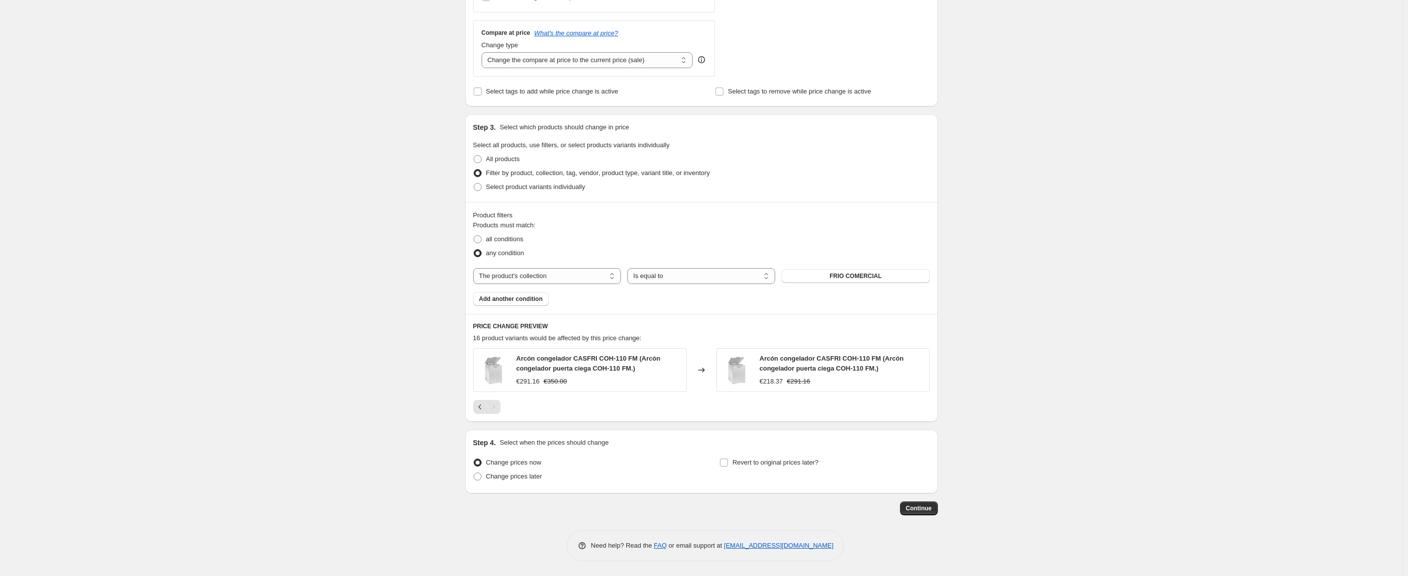
click at [474, 408] on div "PRICE CHANGE PREVIEW 16 product variants would be affected by this price change…" at bounding box center [701, 368] width 473 height 108
click at [478, 407] on icon "Previous" at bounding box center [480, 407] width 10 height 10
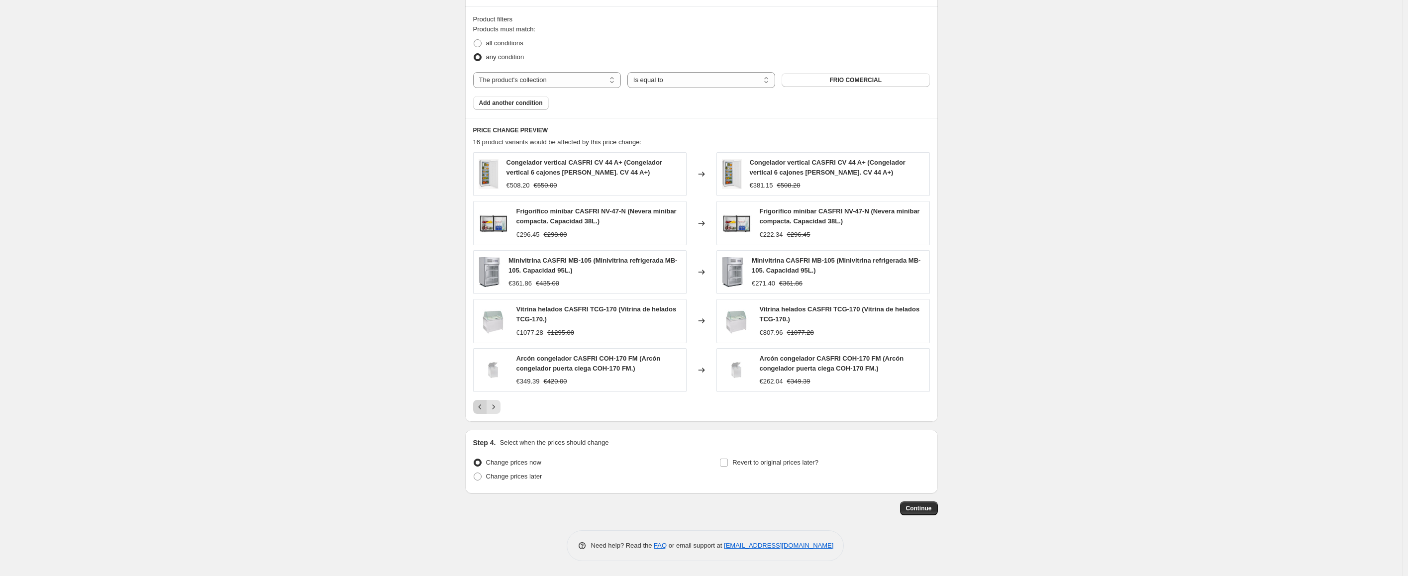
click at [480, 405] on icon "Previous" at bounding box center [480, 407] width 10 height 10
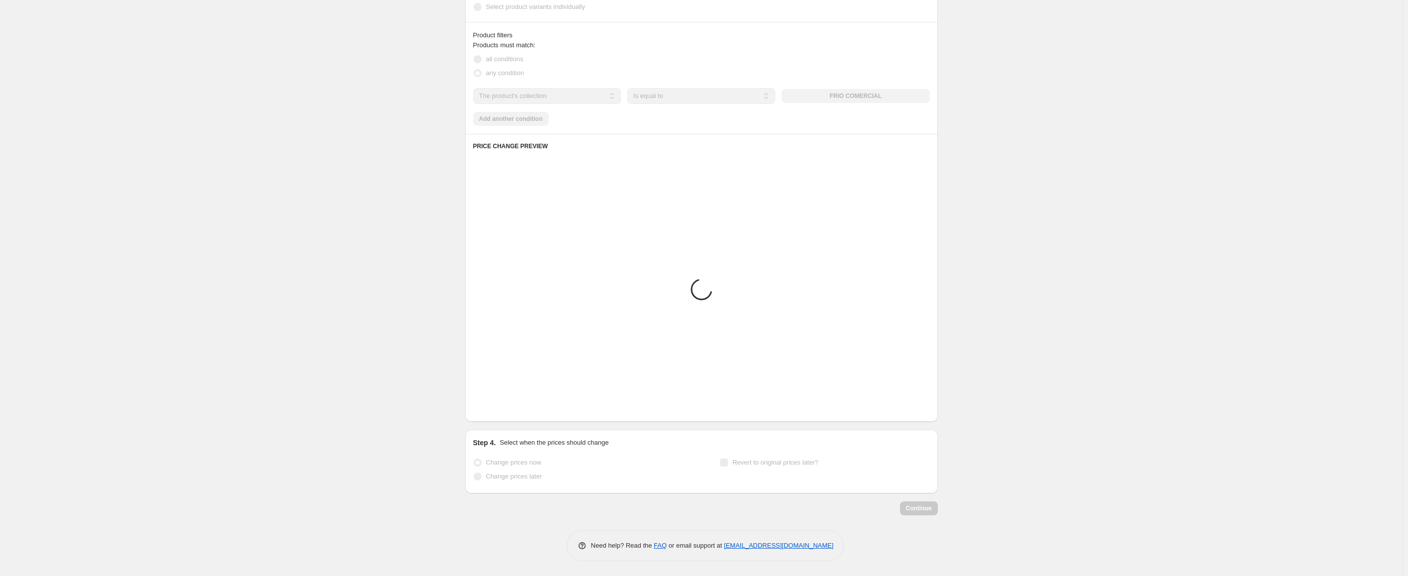
scroll to position [546, 0]
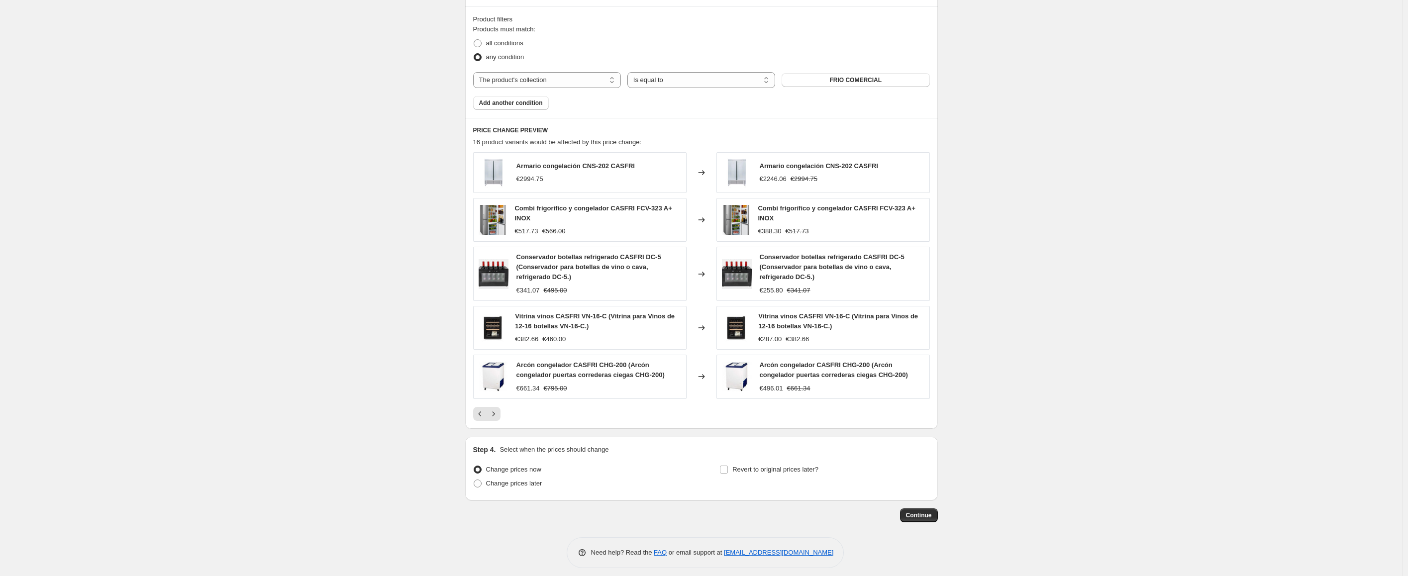
click at [615, 181] on div "€2994.75" at bounding box center [576, 179] width 118 height 10
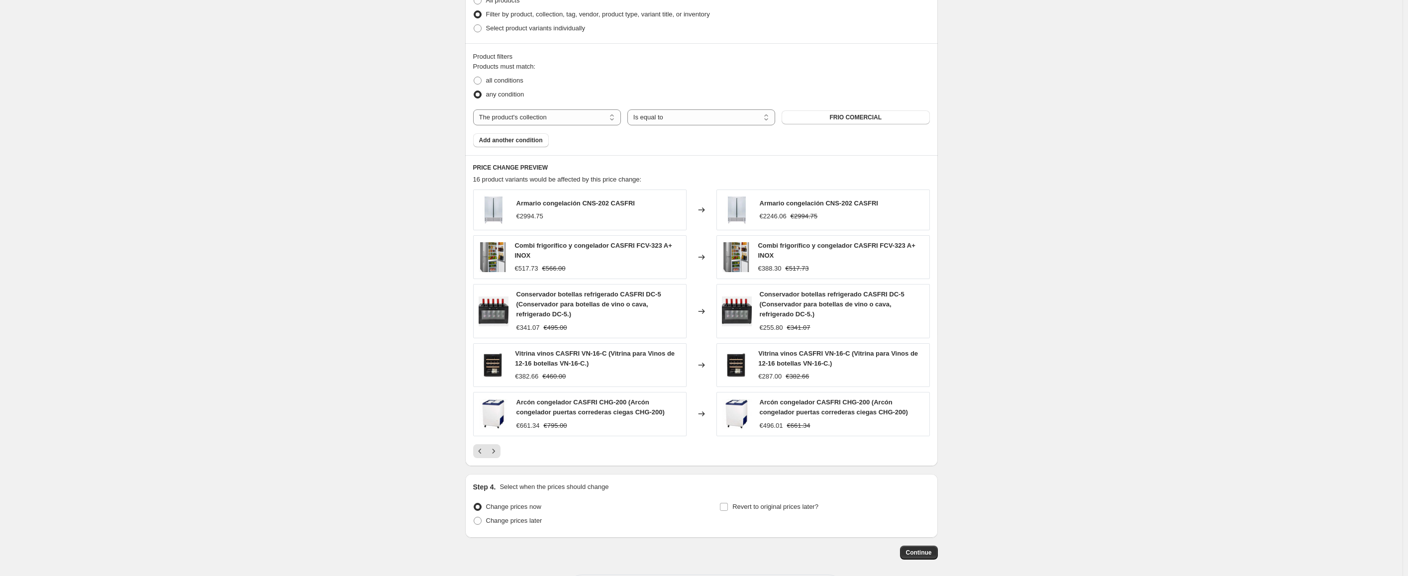
scroll to position [553, 0]
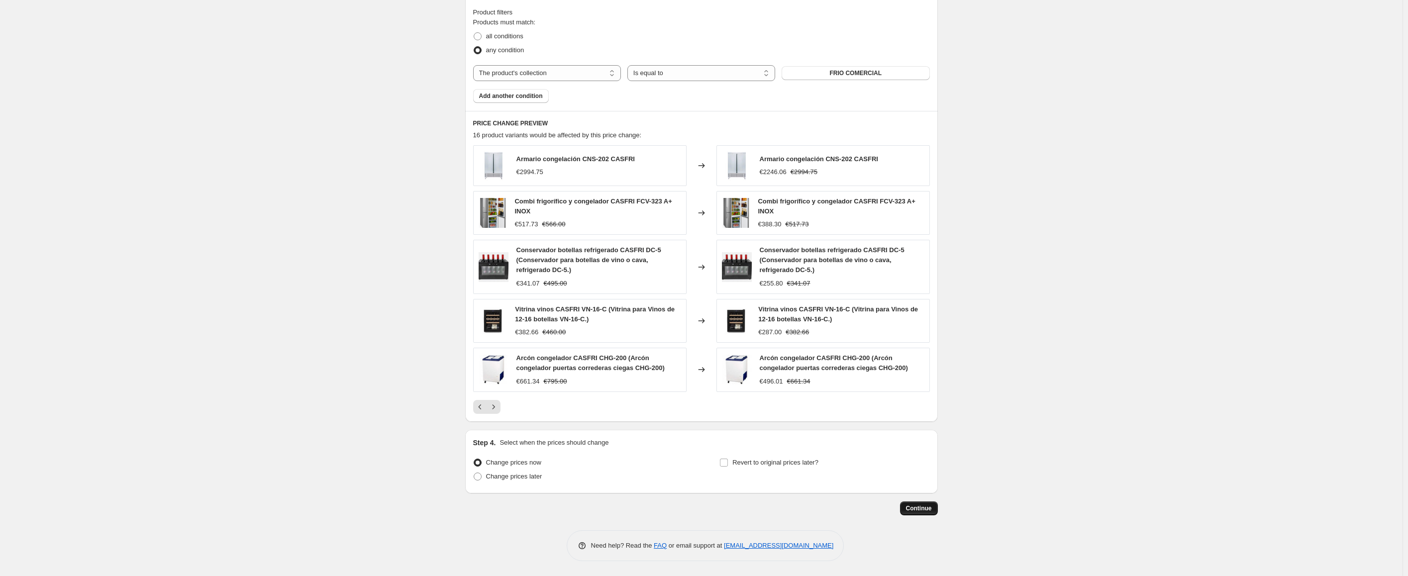
click at [930, 508] on span "Continue" at bounding box center [919, 509] width 26 height 8
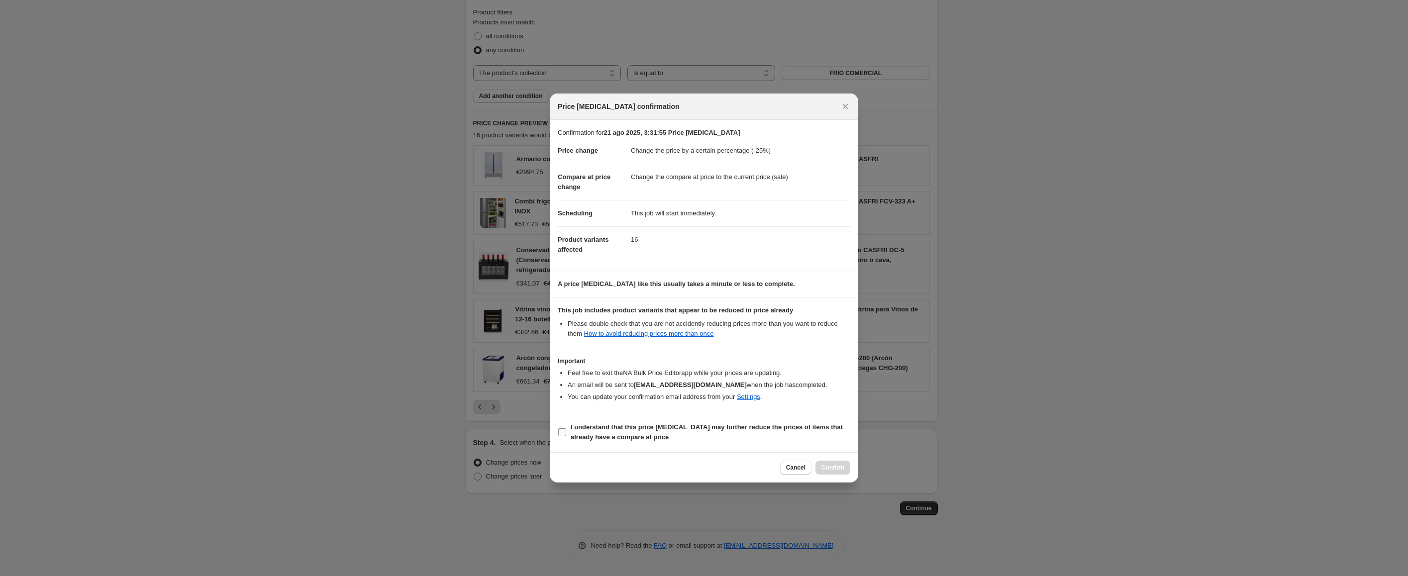
click at [562, 428] on input "I understand that this price [MEDICAL_DATA] may further reduce the prices of it…" at bounding box center [562, 432] width 8 height 8
checkbox input "true"
click at [835, 467] on span "Confirm" at bounding box center [833, 468] width 23 height 8
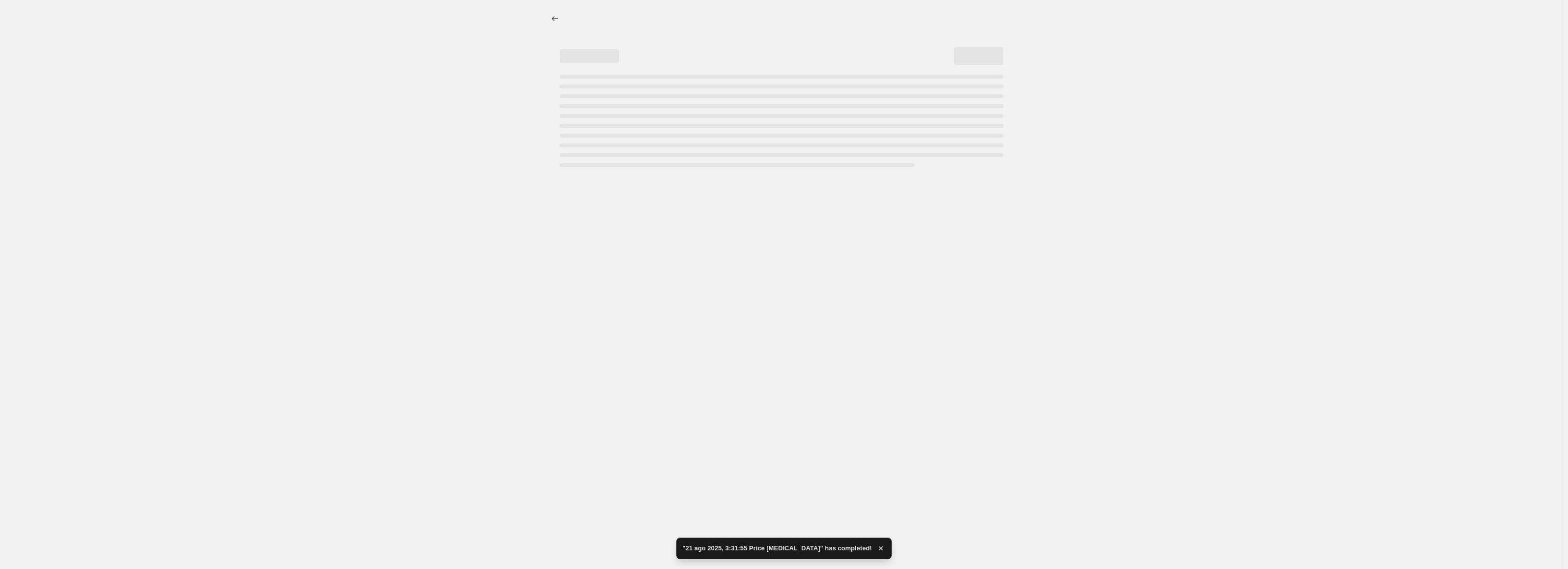
select select "percentage"
select select "collection"
